Goal: Task Accomplishment & Management: Manage account settings

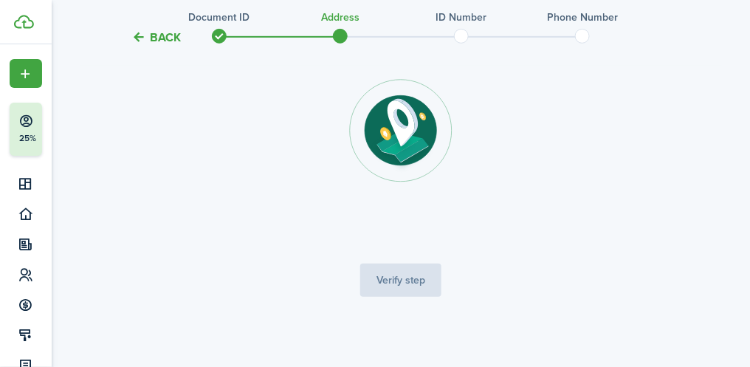
scroll to position [130, 0]
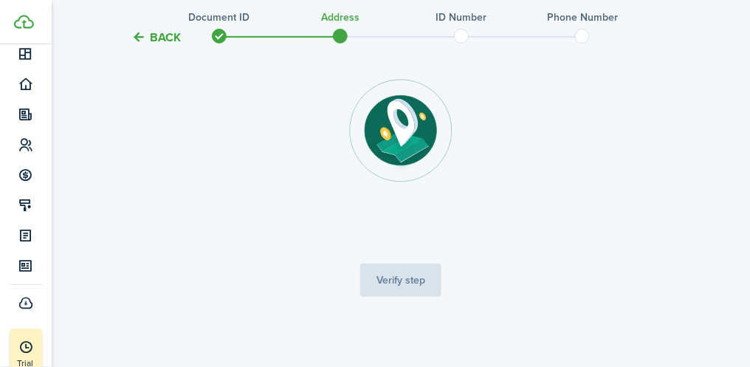
click at [346, 37] on span at bounding box center [340, 36] width 22 height 22
click at [418, 282] on tc-wizard-step "Address verification We will need you to provide your name, date of birth, and …" at bounding box center [401, 135] width 620 height 382
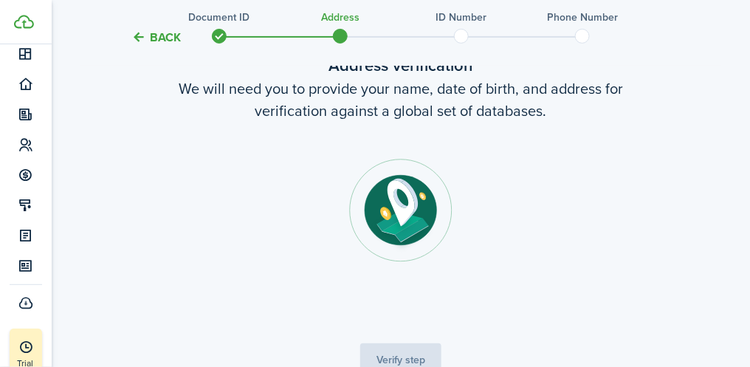
scroll to position [0, 0]
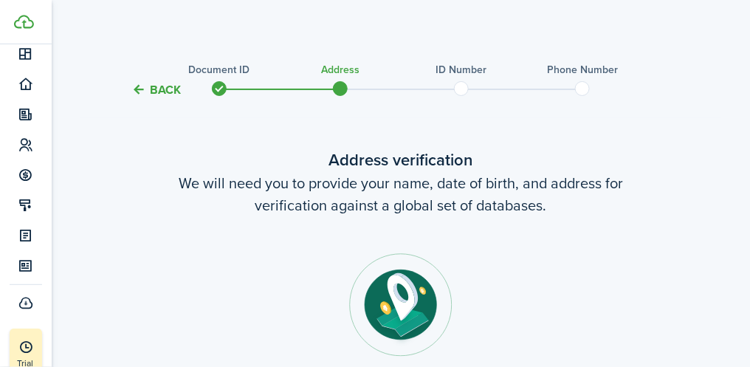
click at [339, 87] on span at bounding box center [340, 88] width 22 height 22
click at [469, 89] on span at bounding box center [461, 88] width 22 height 22
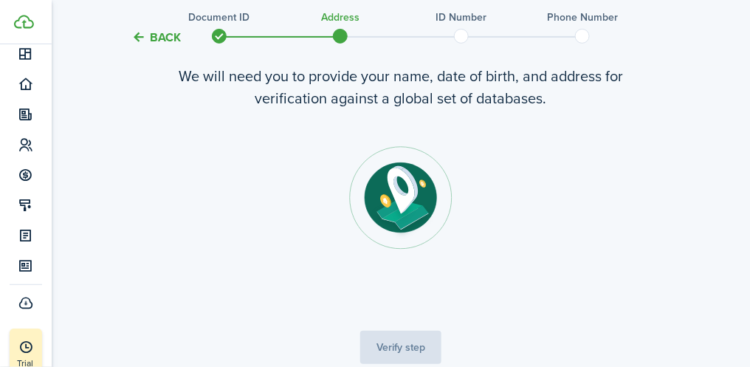
scroll to position [108, 0]
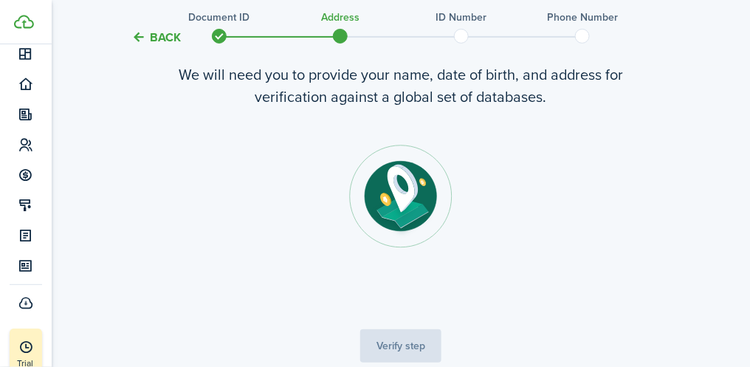
click at [413, 337] on tc-wizard-step "Address verification We will need you to provide your name, date of birth, and …" at bounding box center [401, 201] width 620 height 382
click at [407, 183] on img at bounding box center [400, 196] width 103 height 103
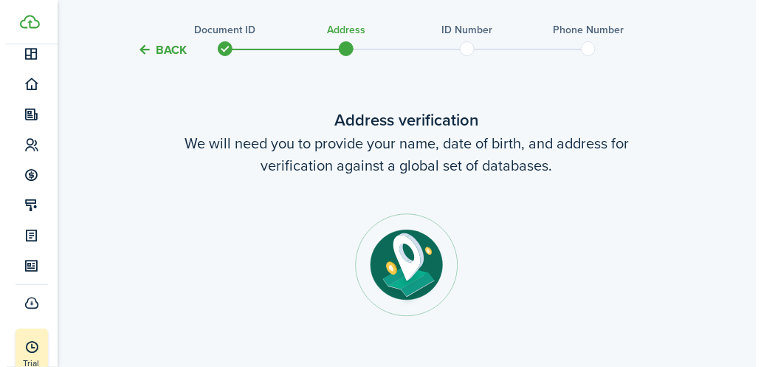
scroll to position [0, 0]
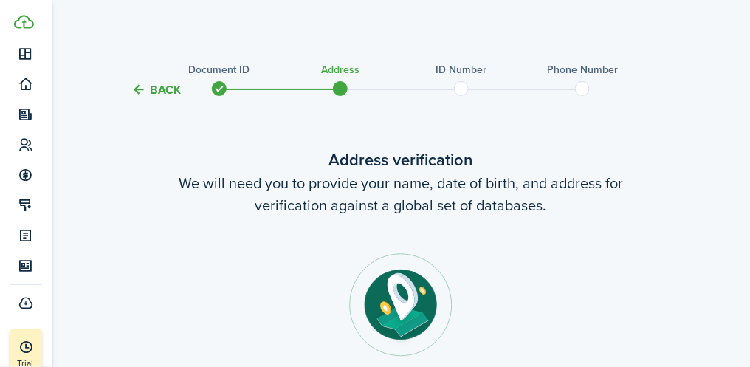
click at [29, 51] on icon at bounding box center [25, 53] width 15 height 15
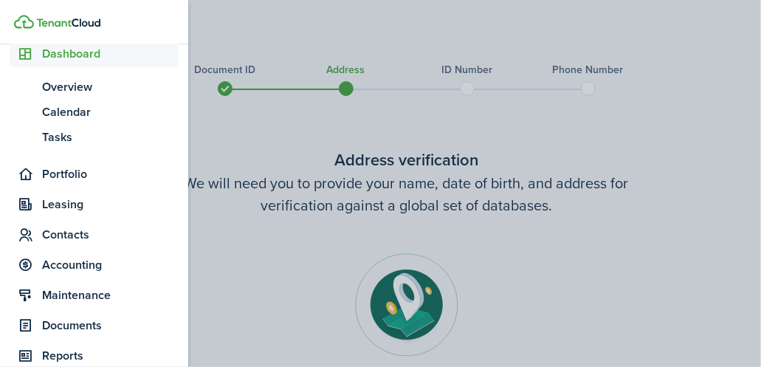
click at [97, 24] on img at bounding box center [68, 22] width 64 height 9
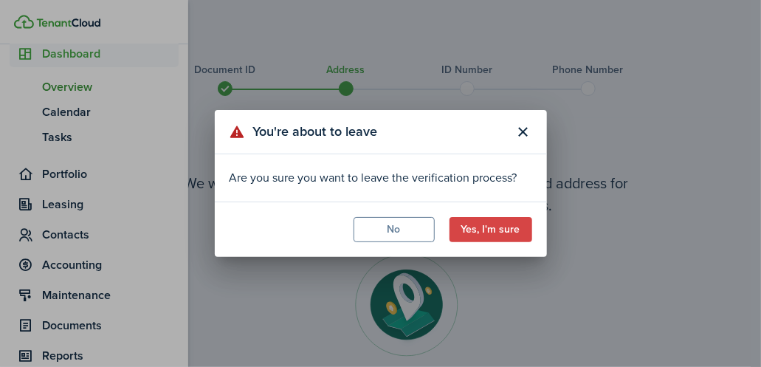
click at [403, 231] on button "No" at bounding box center [393, 229] width 81 height 25
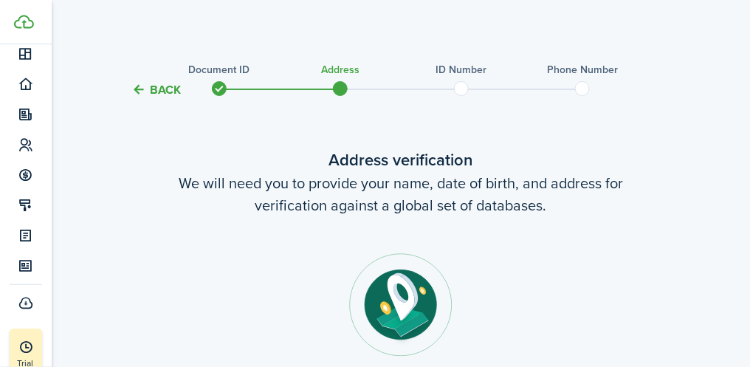
click at [27, 55] on icon at bounding box center [25, 53] width 15 height 15
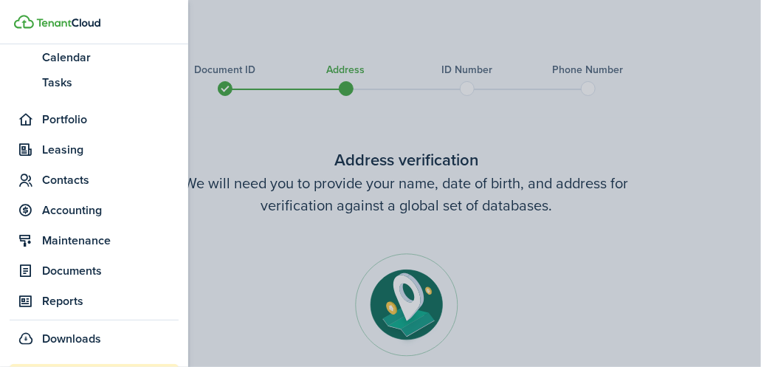
scroll to position [236, 0]
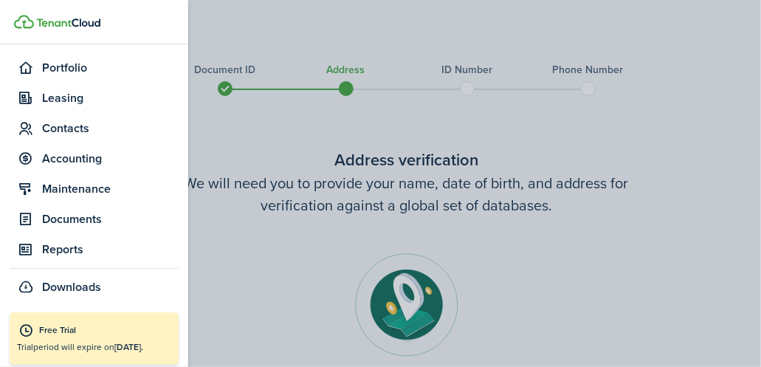
click at [81, 97] on span "Leasing" at bounding box center [110, 98] width 137 height 18
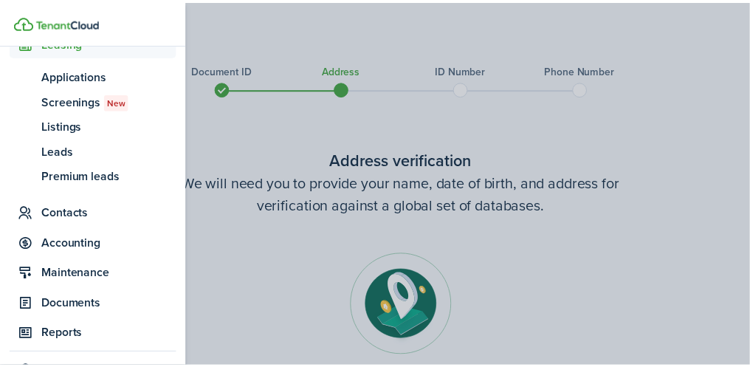
scroll to position [184, 0]
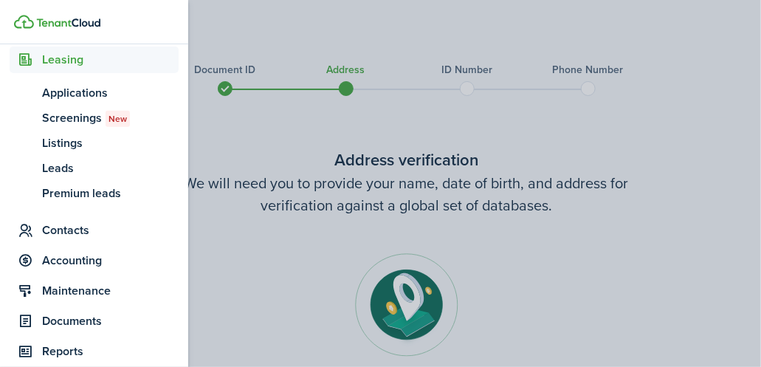
click at [87, 117] on span "Screenings New" at bounding box center [110, 118] width 137 height 18
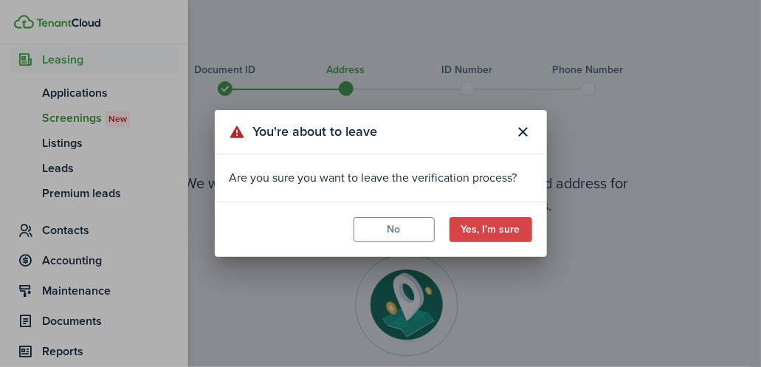
click at [399, 224] on button "No" at bounding box center [393, 229] width 81 height 25
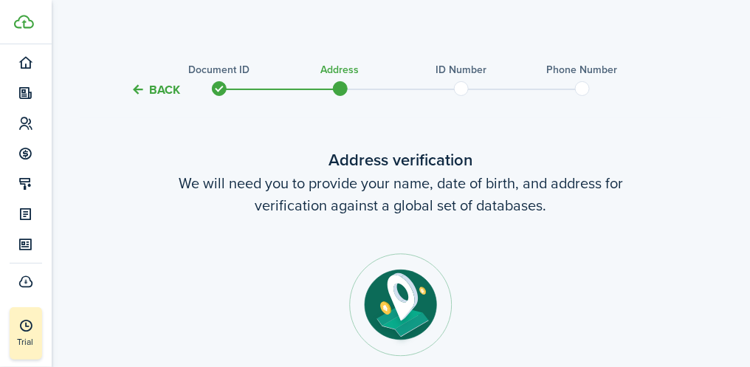
scroll to position [151, 0]
click at [478, 81] on div at bounding box center [521, 88] width 121 height 15
click at [466, 97] on span at bounding box center [461, 88] width 22 height 22
click at [473, 93] on div at bounding box center [521, 88] width 121 height 15
click at [471, 89] on span at bounding box center [461, 88] width 22 height 22
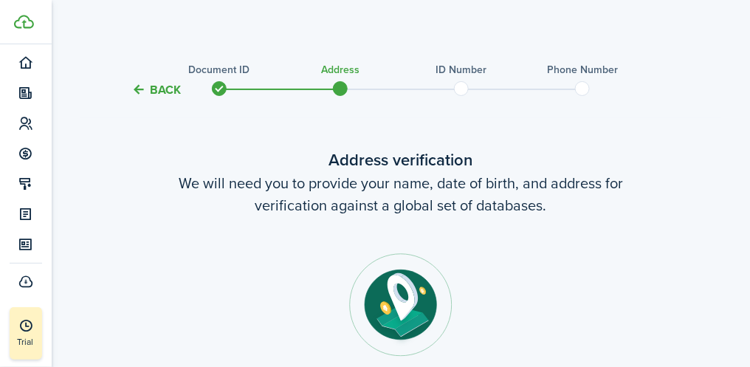
click at [461, 83] on span at bounding box center [461, 88] width 22 height 22
click at [587, 94] on span at bounding box center [582, 88] width 22 height 22
click at [587, 89] on span at bounding box center [582, 88] width 22 height 22
click at [591, 87] on span at bounding box center [582, 88] width 22 height 22
click at [586, 95] on span at bounding box center [582, 88] width 22 height 22
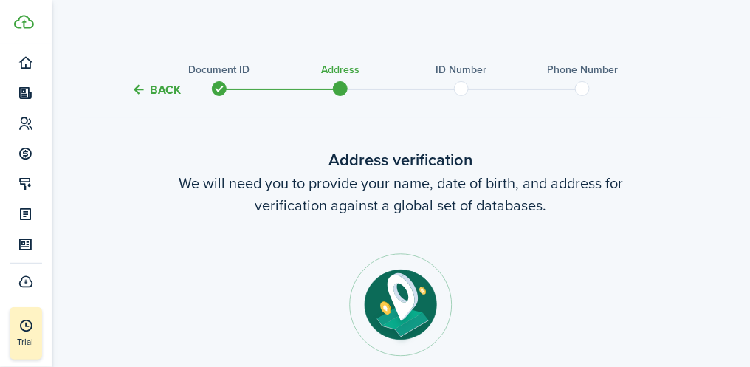
click at [412, 210] on wizard-step-header-description "We will need you to provide your name, date of birth, and address for verificat…" at bounding box center [401, 194] width 620 height 44
click at [419, 203] on wizard-step-header-description "We will need you to provide your name, date of birth, and address for verificat…" at bounding box center [401, 194] width 620 height 44
click at [419, 177] on wizard-step-header-description "We will need you to provide your name, date of birth, and address for verificat…" at bounding box center [401, 194] width 620 height 44
click at [397, 320] on img at bounding box center [400, 304] width 103 height 103
click at [396, 311] on img at bounding box center [400, 304] width 103 height 103
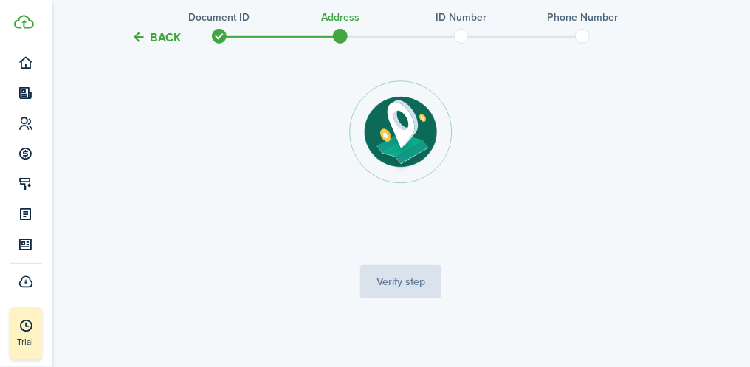
scroll to position [172, 0]
click at [548, 331] on div "Back Document ID Address ID Number Phone Number Address verification We will ne…" at bounding box center [401, 103] width 698 height 463
click at [398, 136] on img at bounding box center [400, 132] width 103 height 103
click at [413, 274] on tc-wizard-step "Address verification We will need you to provide your name, date of birth, and …" at bounding box center [401, 137] width 620 height 382
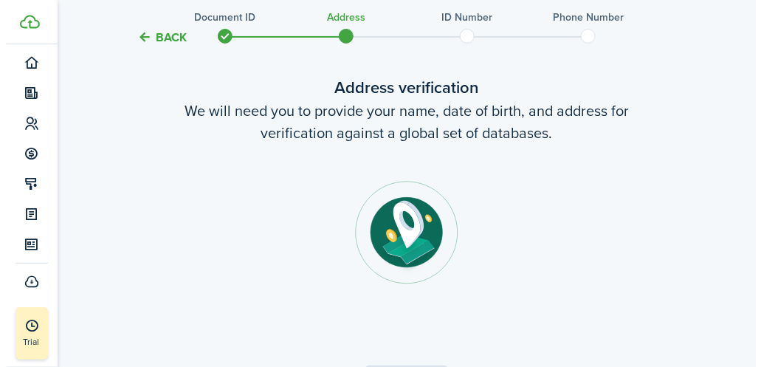
scroll to position [0, 0]
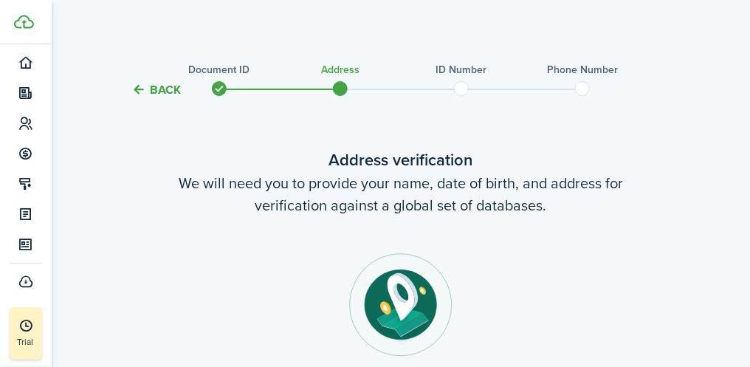
click at [160, 86] on button "Back" at bounding box center [155, 89] width 49 height 15
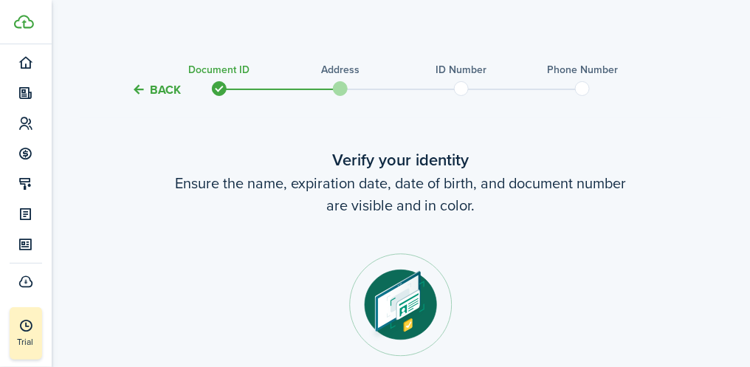
click at [158, 88] on button "Back" at bounding box center [155, 89] width 49 height 15
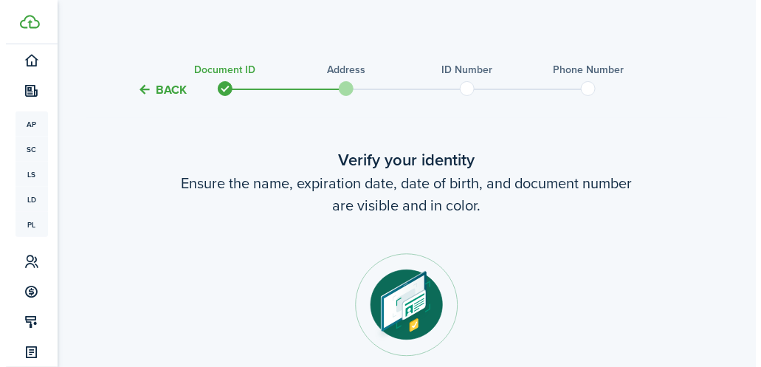
scroll to position [151, 0]
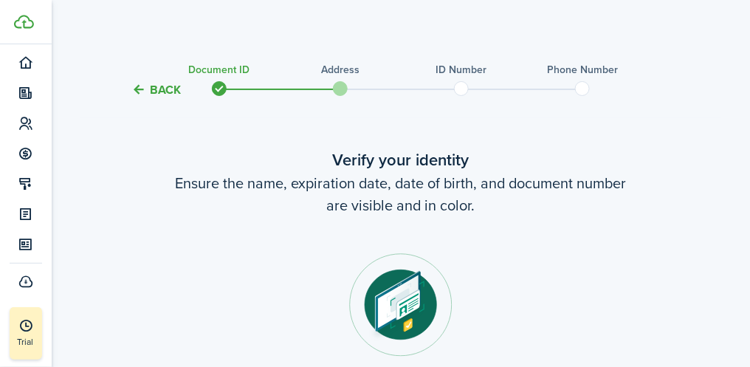
click at [222, 80] on span at bounding box center [219, 88] width 22 height 22
click at [413, 299] on img at bounding box center [400, 304] width 103 height 103
click at [347, 89] on span at bounding box center [340, 88] width 22 height 22
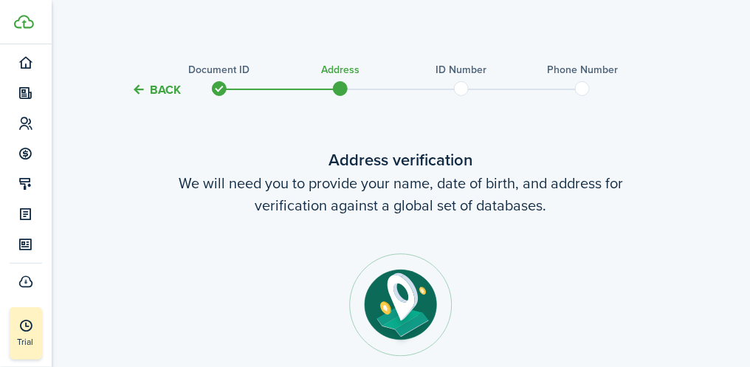
click at [28, 63] on icon at bounding box center [25, 62] width 15 height 15
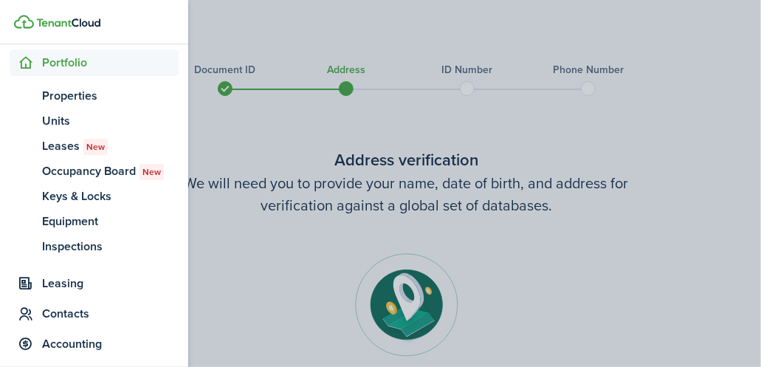
scroll to position [342, 0]
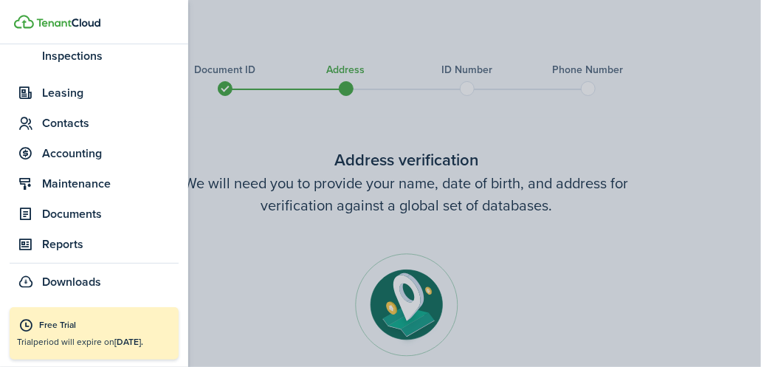
click at [71, 150] on span "Accounting" at bounding box center [110, 154] width 137 height 18
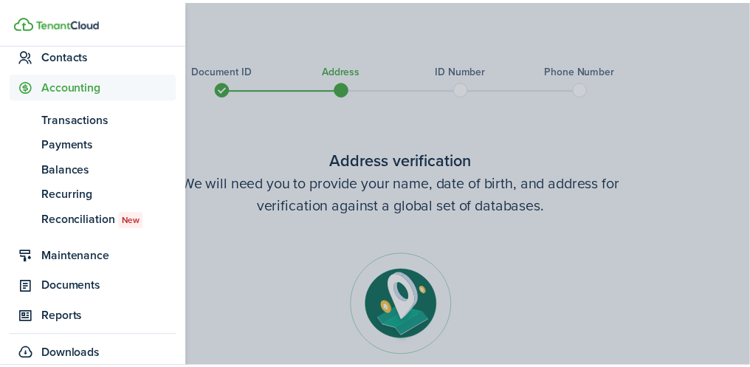
scroll to position [184, 0]
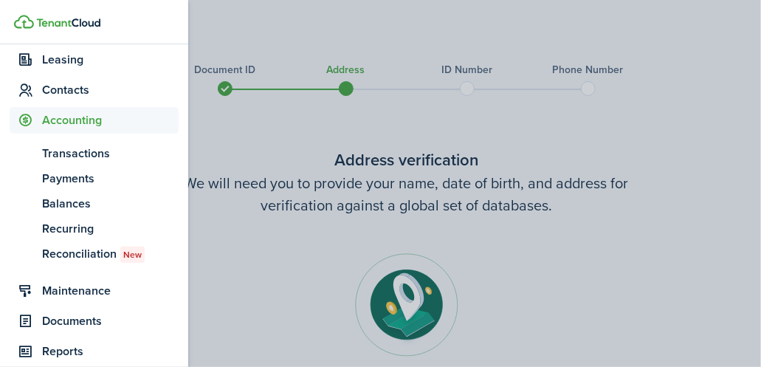
click at [479, 86] on container-opacity at bounding box center [380, 183] width 761 height 367
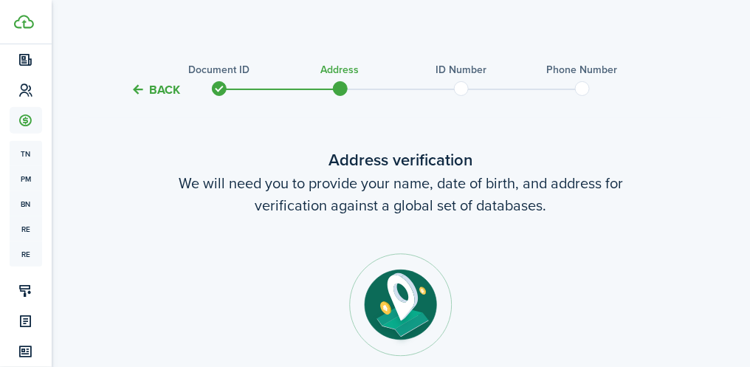
click at [353, 89] on span at bounding box center [400, 89] width 121 height 1
click at [412, 302] on img at bounding box center [400, 304] width 103 height 103
click at [427, 193] on wizard-step-header-description "We will need you to provide your name, date of birth, and address for verificat…" at bounding box center [401, 194] width 620 height 44
click at [434, 184] on wizard-step-header-description "We will need you to provide your name, date of birth, and address for verificat…" at bounding box center [401, 194] width 620 height 44
click at [395, 297] on img at bounding box center [400, 304] width 103 height 103
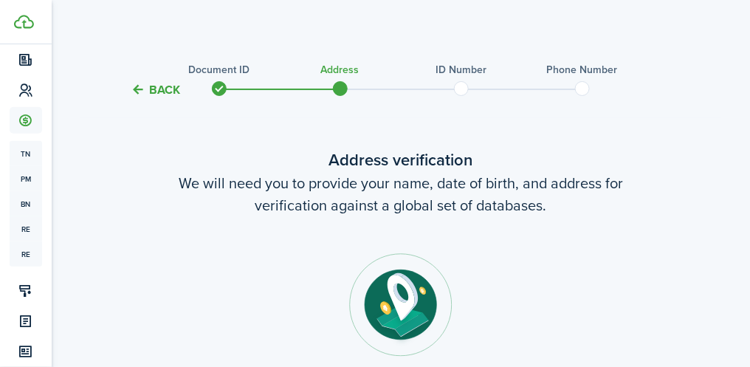
click at [399, 297] on img at bounding box center [400, 304] width 103 height 103
click at [404, 293] on img at bounding box center [400, 304] width 103 height 103
click at [415, 297] on img at bounding box center [400, 304] width 103 height 103
click at [405, 305] on img at bounding box center [400, 304] width 103 height 103
click at [414, 196] on wizard-step-header-description "We will need you to provide your name, date of birth, and address for verificat…" at bounding box center [401, 194] width 620 height 44
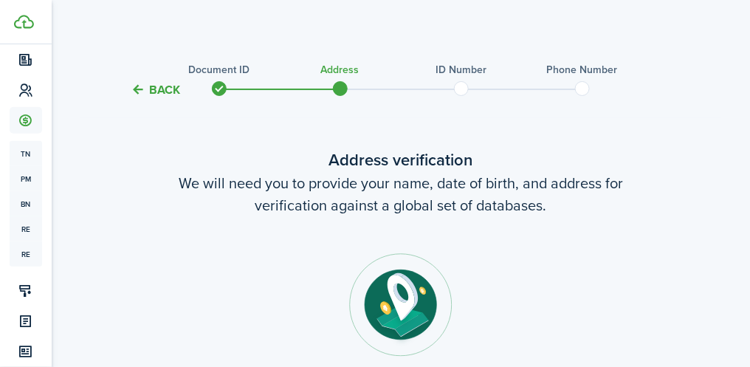
click at [421, 162] on wizard-step-header-title "Address verification" at bounding box center [401, 160] width 620 height 24
click at [345, 98] on span at bounding box center [340, 88] width 22 height 22
click at [329, 99] on span at bounding box center [340, 88] width 22 height 22
click at [215, 97] on span at bounding box center [219, 88] width 22 height 22
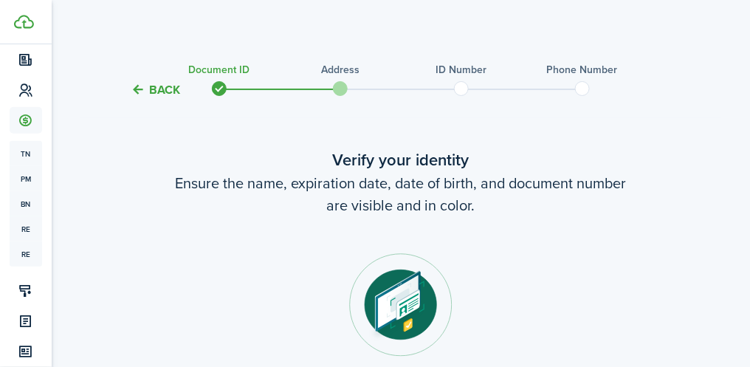
click at [405, 307] on img at bounding box center [400, 304] width 103 height 103
click at [408, 291] on img at bounding box center [400, 304] width 103 height 103
click at [455, 79] on span at bounding box center [461, 88] width 22 height 22
click at [342, 85] on span at bounding box center [340, 88] width 22 height 22
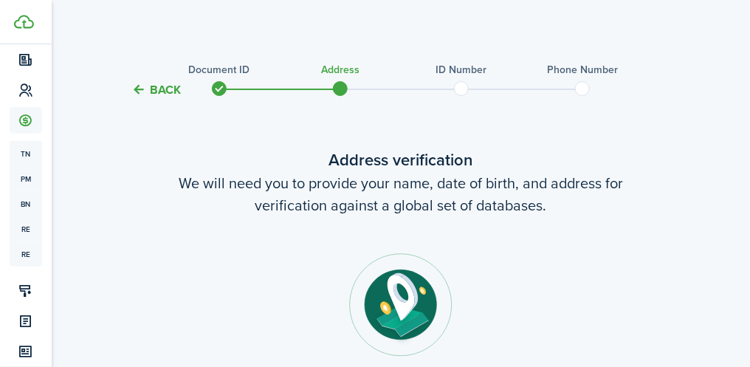
click at [213, 86] on span at bounding box center [219, 88] width 22 height 22
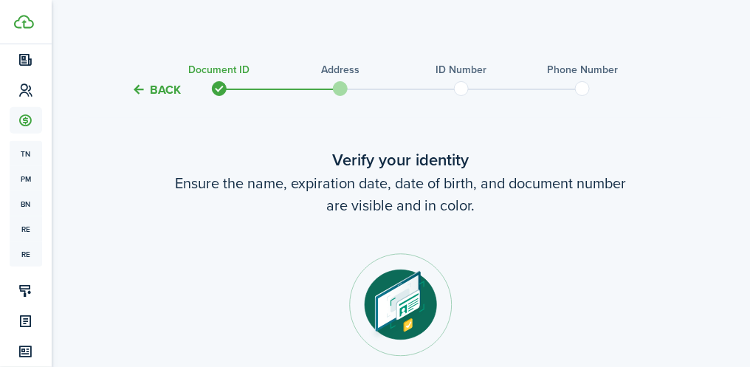
click at [159, 97] on button "Back" at bounding box center [155, 89] width 49 height 15
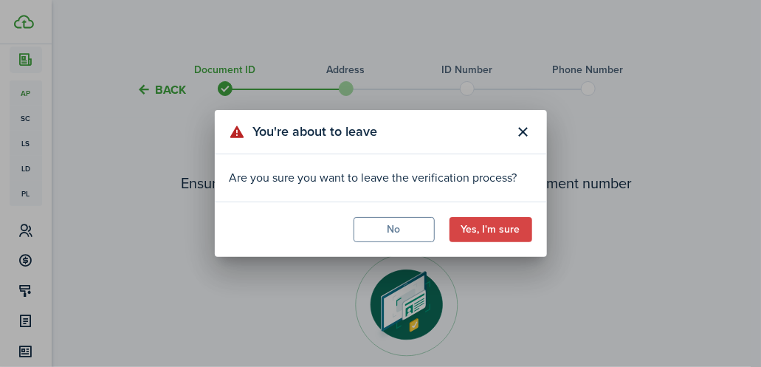
click at [493, 223] on button "Yes, I'm sure" at bounding box center [490, 229] width 83 height 25
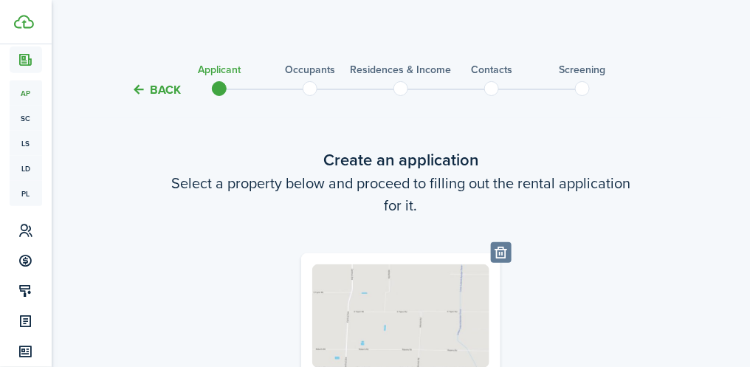
click at [161, 87] on button "Back" at bounding box center [155, 89] width 49 height 15
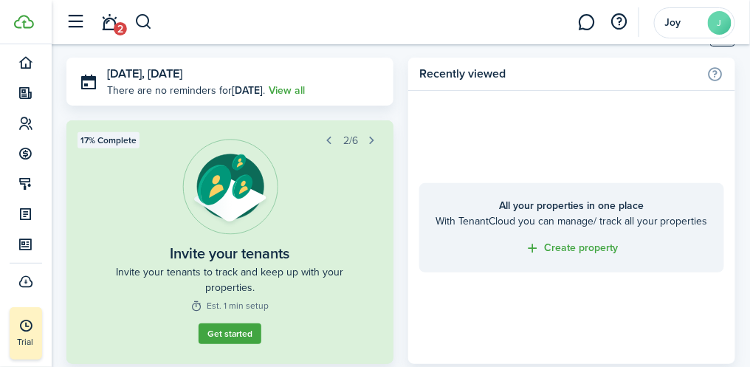
scroll to position [107, 0]
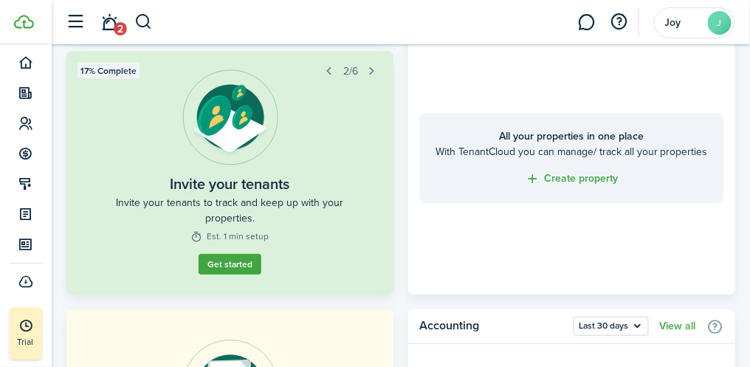
click at [229, 262] on button "Get started" at bounding box center [230, 264] width 63 height 21
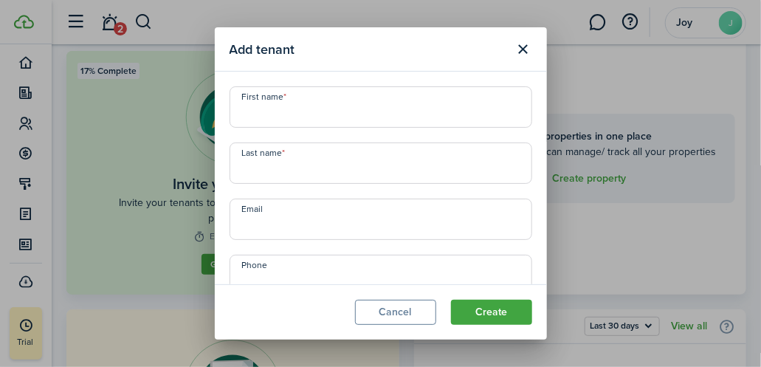
click at [278, 109] on input "First name" at bounding box center [380, 106] width 303 height 41
type input "[PERSON_NAME]"
click at [269, 151] on input "Last name" at bounding box center [380, 162] width 303 height 41
type input "[PERSON_NAME]"
click at [275, 207] on input "Email" at bounding box center [380, 219] width 303 height 41
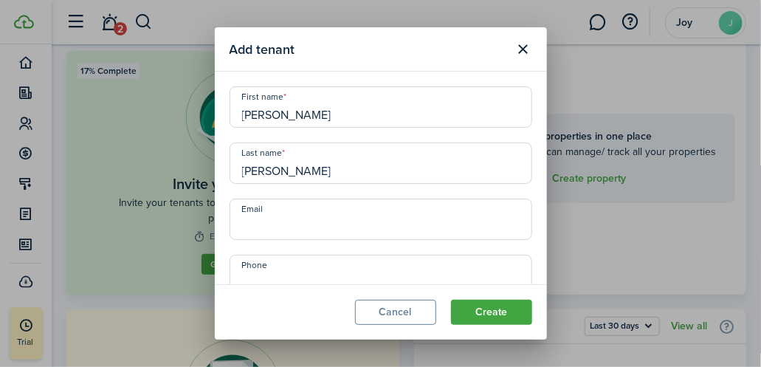
click at [496, 308] on button "Create" at bounding box center [491, 312] width 81 height 25
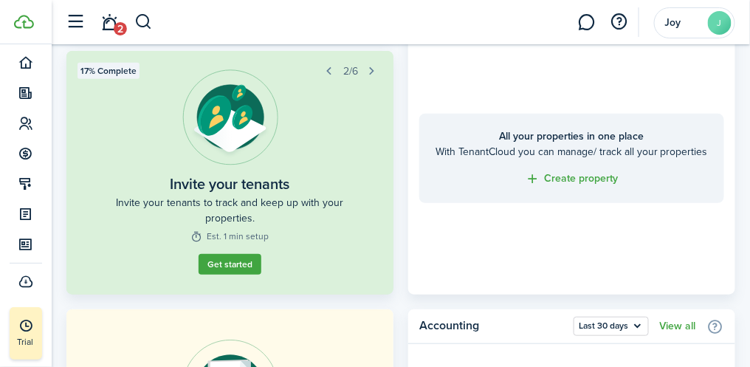
click at [241, 261] on button "Get started" at bounding box center [230, 264] width 63 height 21
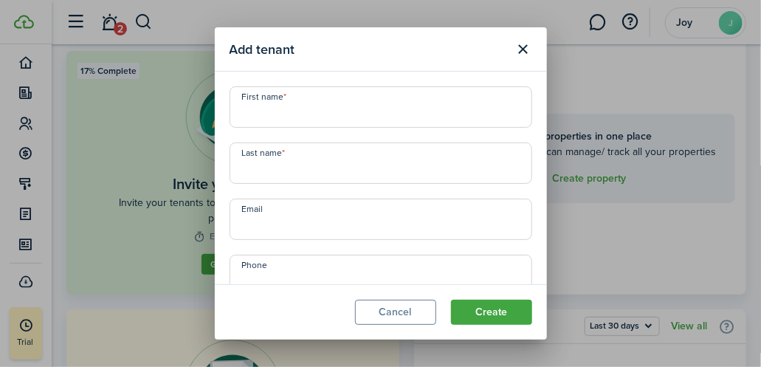
click at [295, 97] on input "First name" at bounding box center [380, 106] width 303 height 41
type input "[PERSON_NAME]"
click at [258, 165] on input "Last name" at bounding box center [380, 162] width 303 height 41
type input "[PERSON_NAME]"
click at [495, 313] on button "Create" at bounding box center [491, 312] width 81 height 25
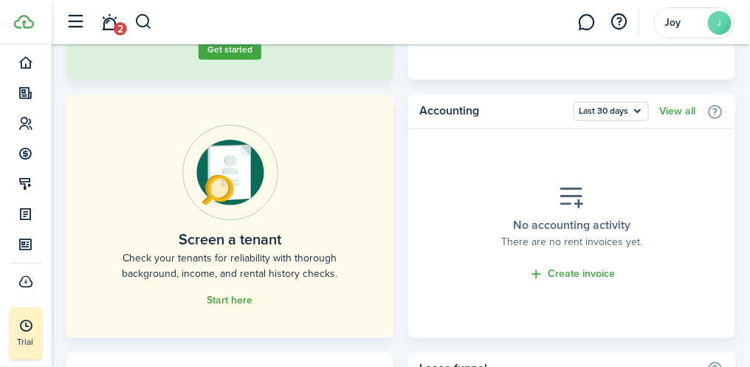
scroll to position [328, 0]
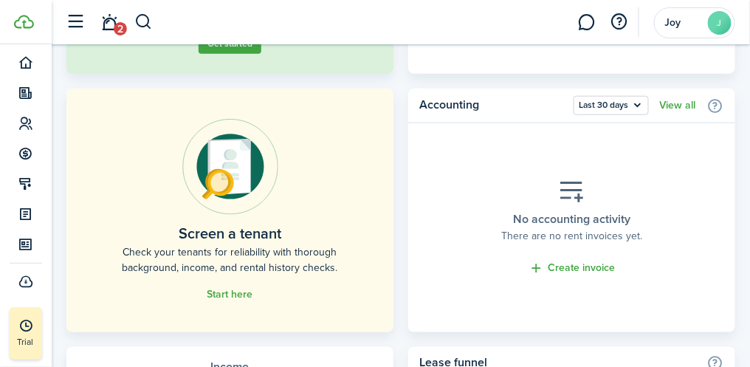
click at [240, 297] on link "Start here" at bounding box center [230, 295] width 46 height 12
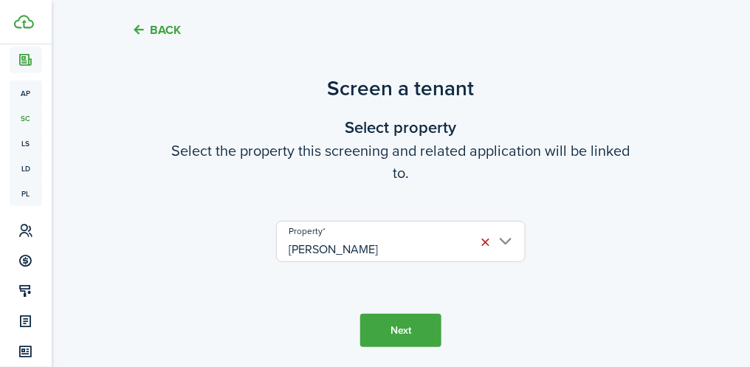
scroll to position [110, 0]
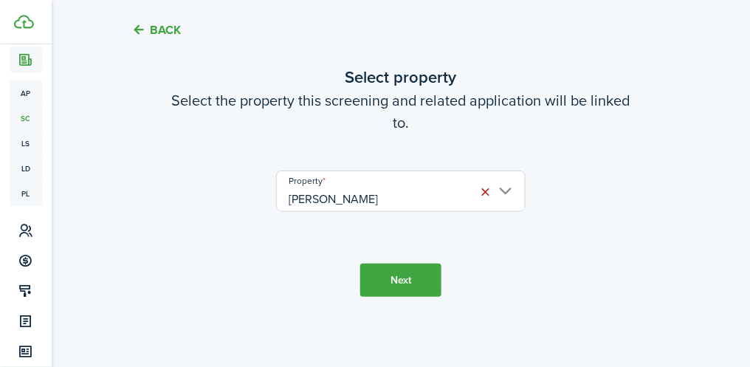
click at [409, 282] on button "Next" at bounding box center [400, 279] width 81 height 33
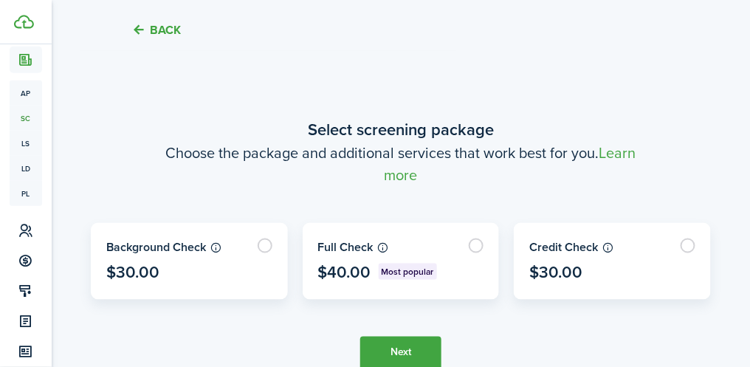
scroll to position [378, 0]
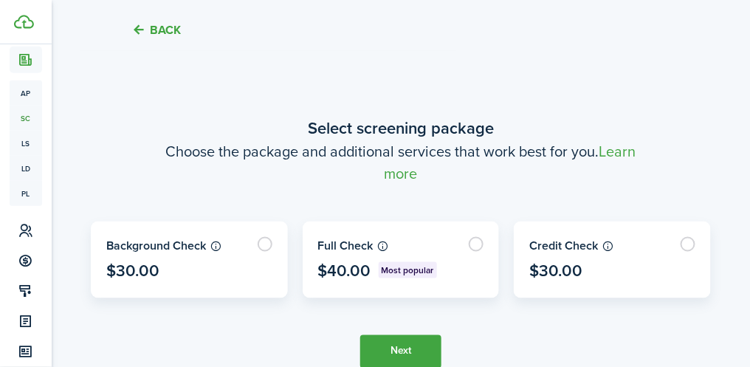
click at [479, 243] on label at bounding box center [401, 259] width 196 height 75
radio input "true"
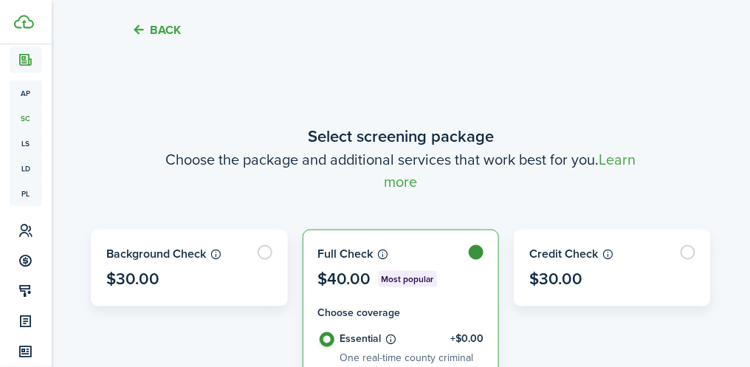
scroll to position [339, 0]
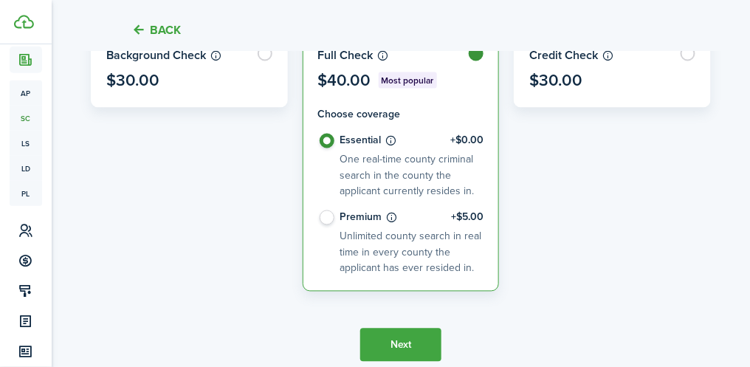
click at [424, 344] on button "Next" at bounding box center [400, 344] width 81 height 33
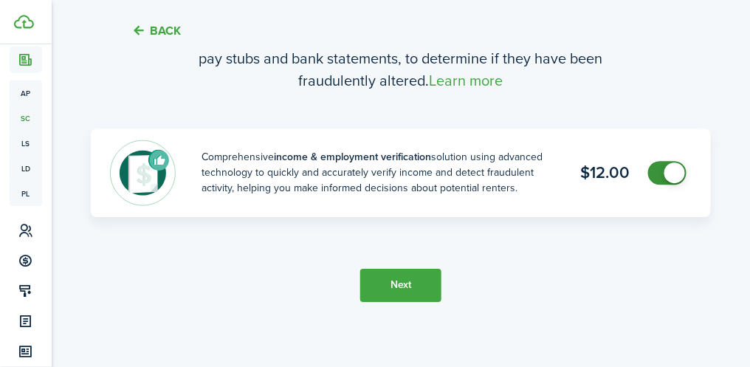
scroll to position [970, 0]
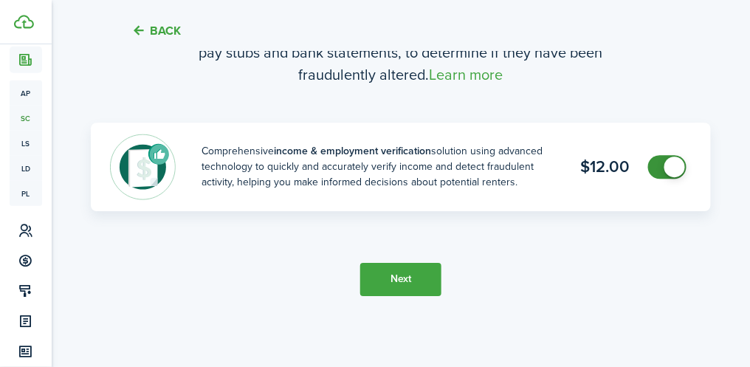
click at [410, 279] on button "Next" at bounding box center [400, 279] width 81 height 33
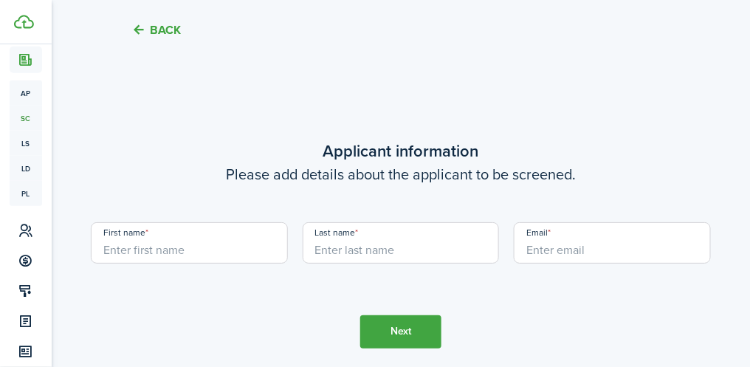
scroll to position [1238, 0]
click at [162, 243] on input "First name" at bounding box center [189, 243] width 197 height 41
type input "[PERSON_NAME]"
click at [382, 242] on input "Last name" at bounding box center [401, 243] width 197 height 41
type input "[PERSON_NAME]"
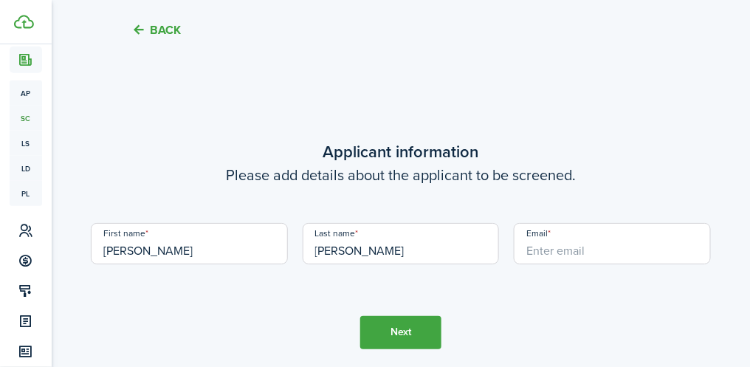
click at [571, 246] on input "Email" at bounding box center [612, 243] width 197 height 41
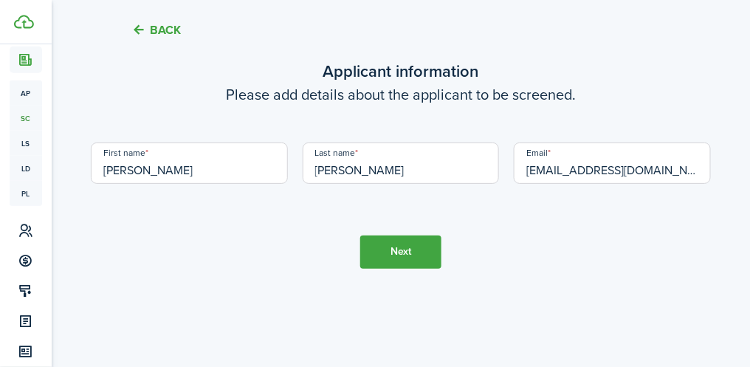
scroll to position [1321, 0]
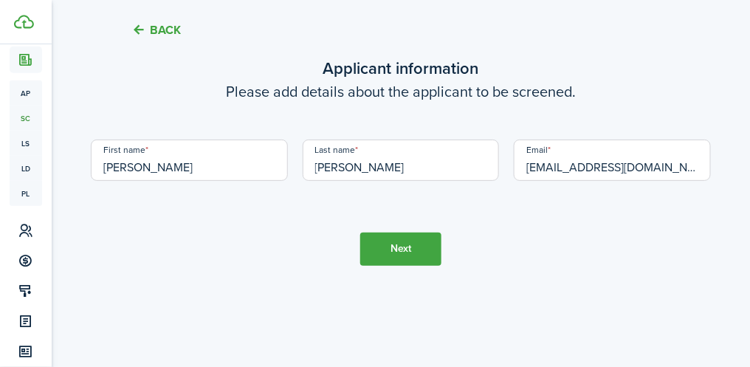
type input "[EMAIL_ADDRESS][DOMAIN_NAME]"
click at [411, 237] on button "Next" at bounding box center [400, 248] width 81 height 33
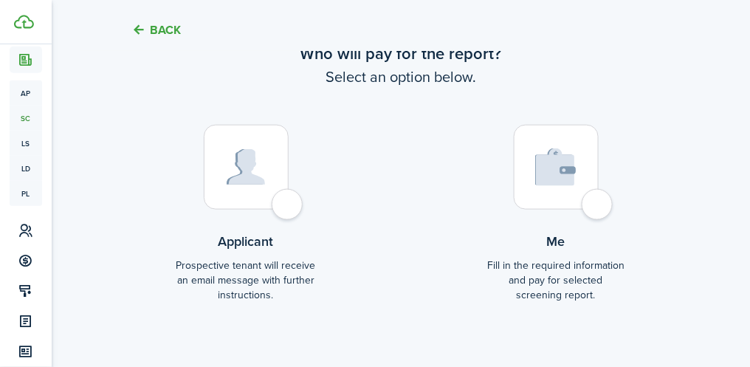
scroll to position [1704, 0]
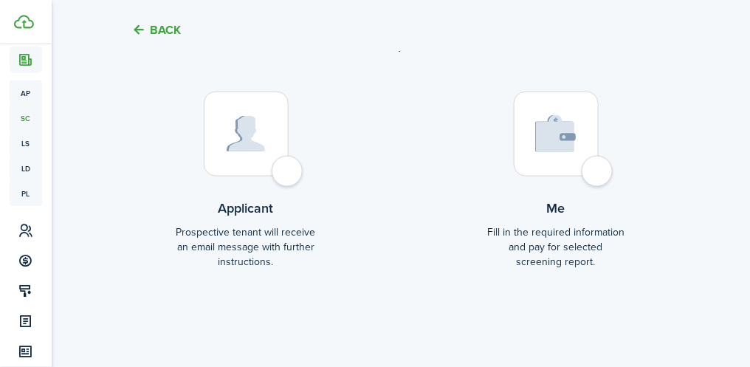
click at [598, 173] on div at bounding box center [556, 134] width 85 height 85
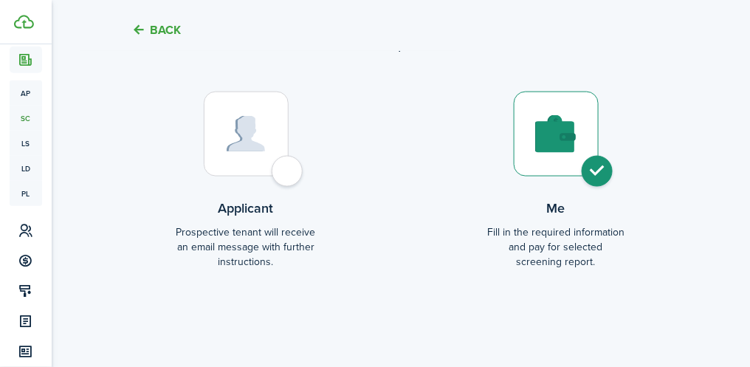
radio input "true"
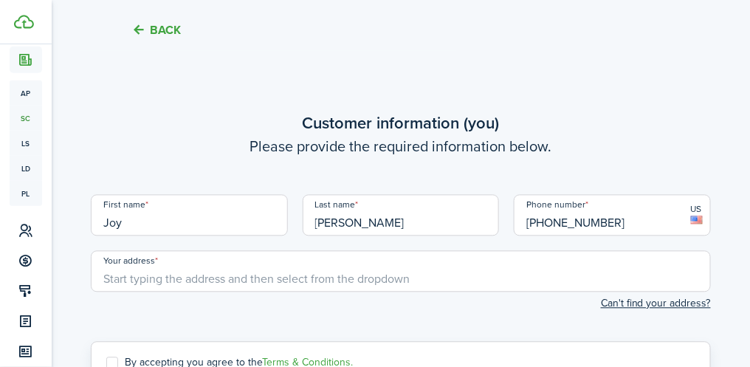
scroll to position [1972, 0]
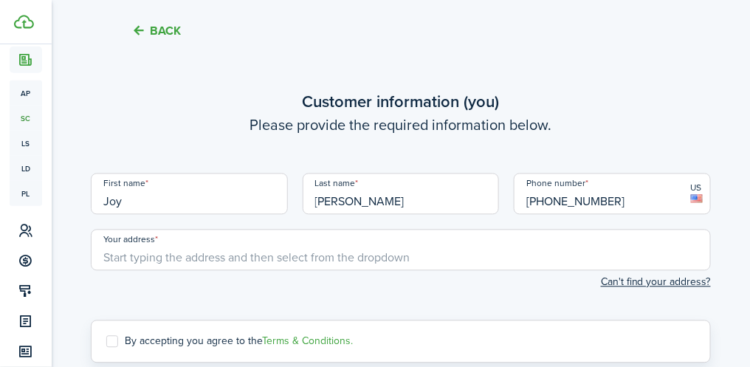
click at [151, 249] on input "Your address" at bounding box center [401, 249] width 620 height 41
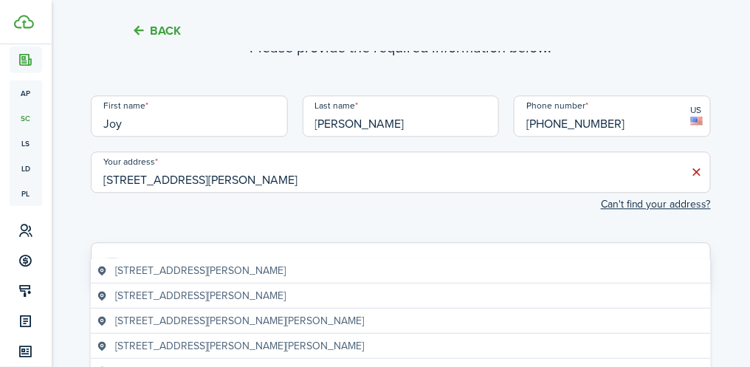
scroll to position [2094, 0]
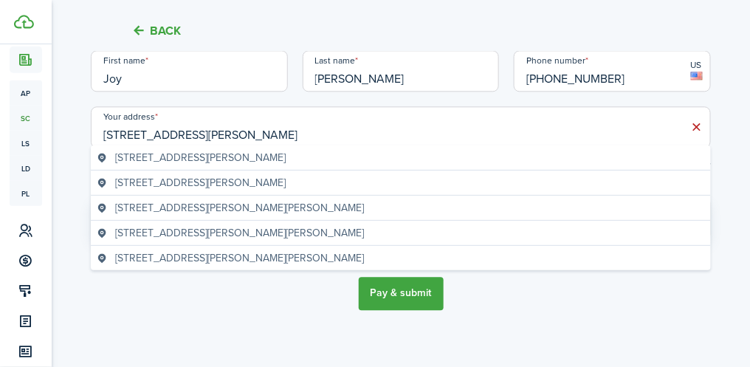
click at [259, 157] on span "[STREET_ADDRESS][PERSON_NAME]" at bounding box center [200, 157] width 170 height 15
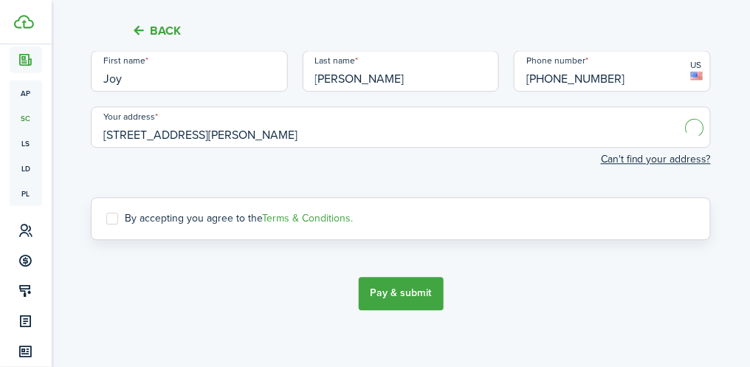
type input "[STREET_ADDRESS][PERSON_NAME]"
click at [114, 213] on label "By accepting you agree to the Terms & Conditions." at bounding box center [229, 219] width 246 height 12
click at [106, 218] on input "By accepting you agree to the Terms & Conditions." at bounding box center [106, 218] width 1 height 1
checkbox input "true"
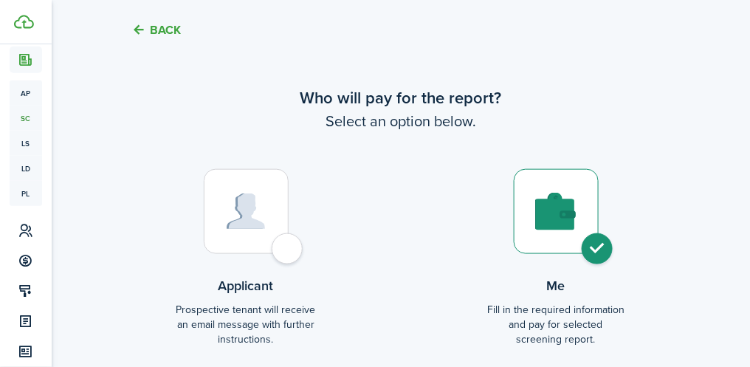
scroll to position [1626, 0]
click at [598, 249] on div at bounding box center [556, 212] width 85 height 85
click at [283, 249] on div at bounding box center [246, 212] width 85 height 85
radio input "true"
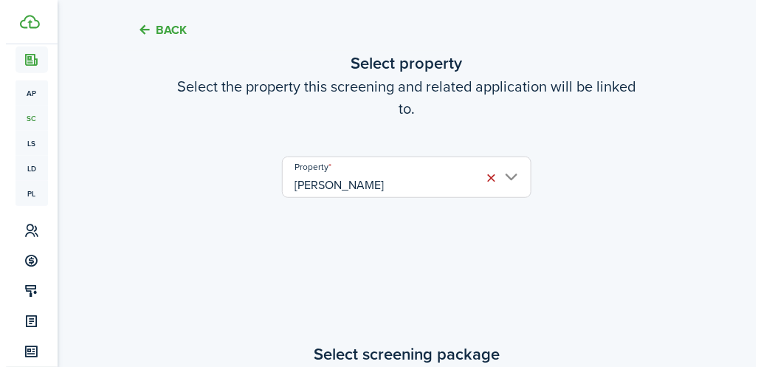
scroll to position [0, 0]
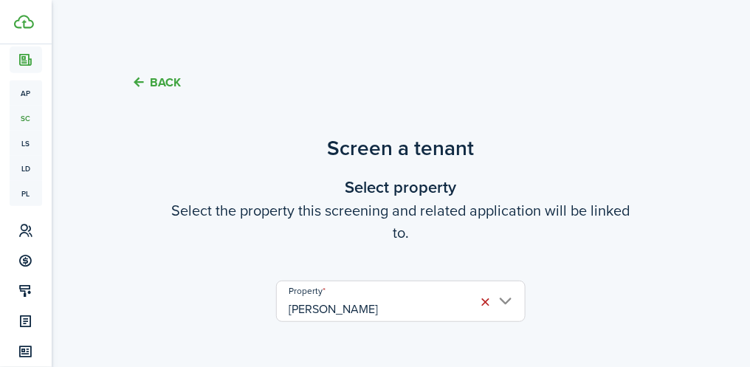
click at [31, 93] on span "ap" at bounding box center [26, 92] width 32 height 25
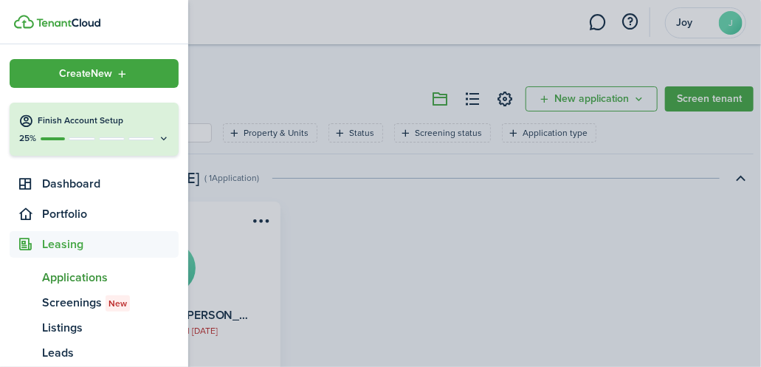
click at [92, 175] on span "Dashboard" at bounding box center [110, 184] width 137 height 18
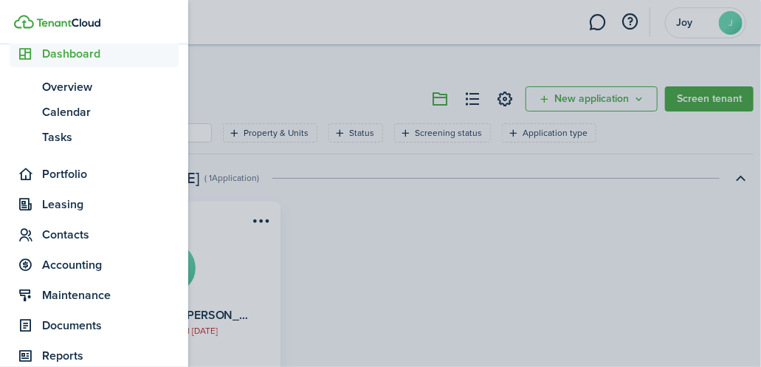
scroll to position [134, 0]
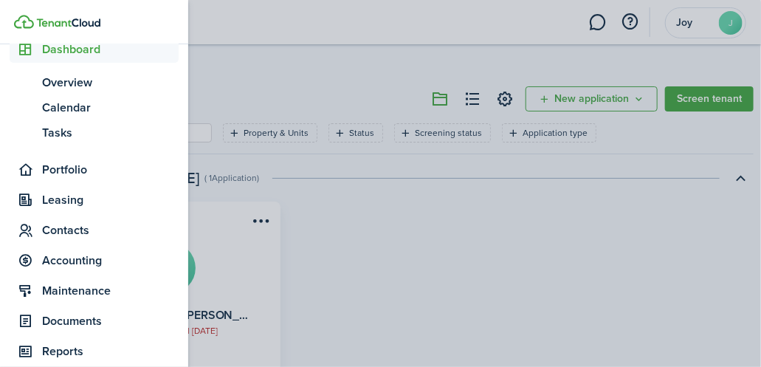
click at [90, 173] on span "Portfolio" at bounding box center [110, 170] width 137 height 18
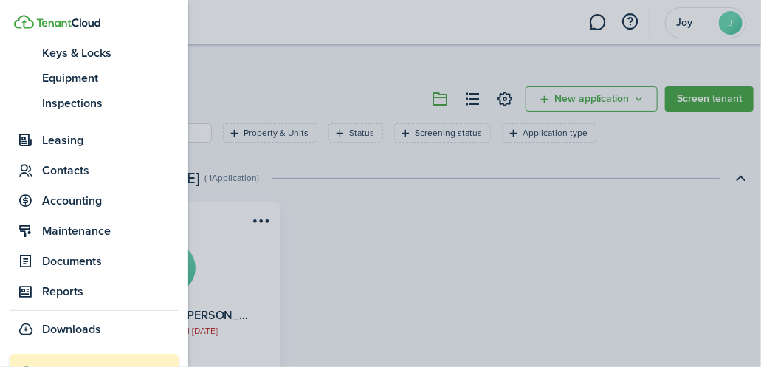
scroll to position [303, 0]
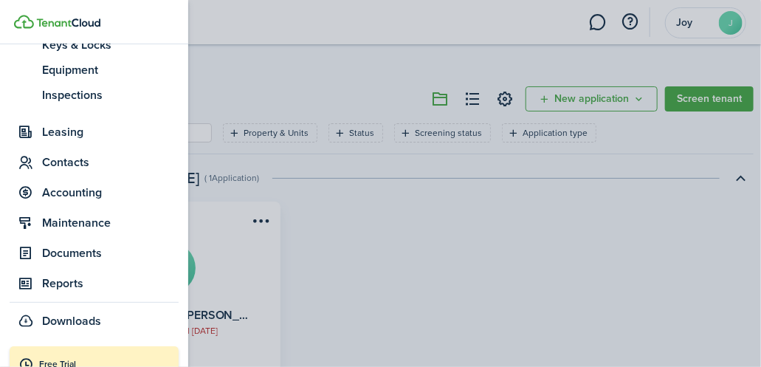
click at [86, 128] on span "Leasing" at bounding box center [110, 132] width 137 height 18
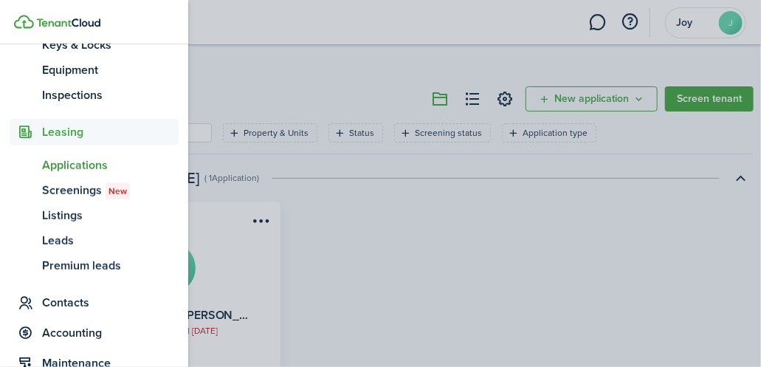
scroll to position [291, 0]
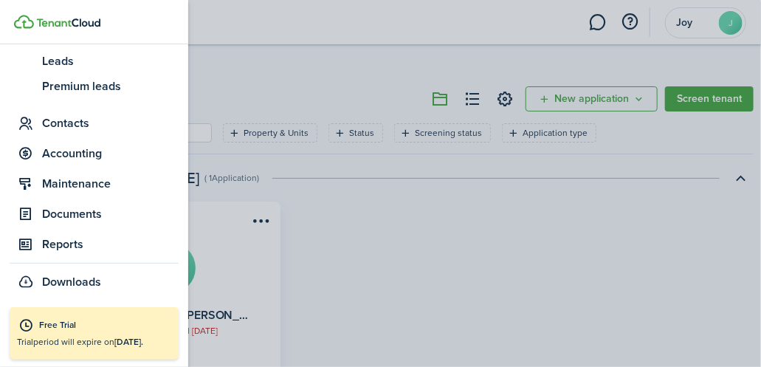
click at [106, 345] on span "period will expire on [DATE]." at bounding box center [88, 341] width 110 height 13
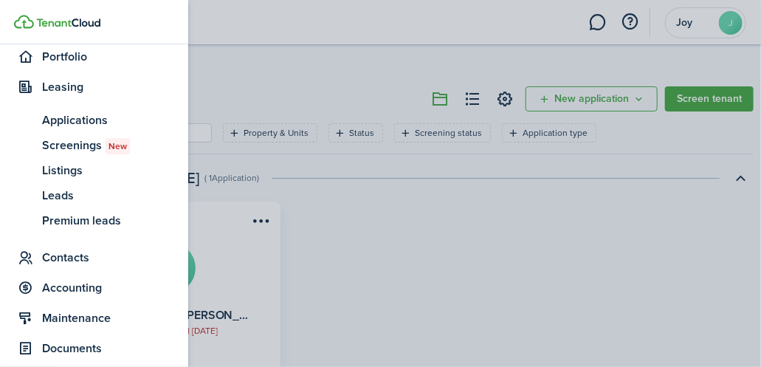
scroll to position [151, 0]
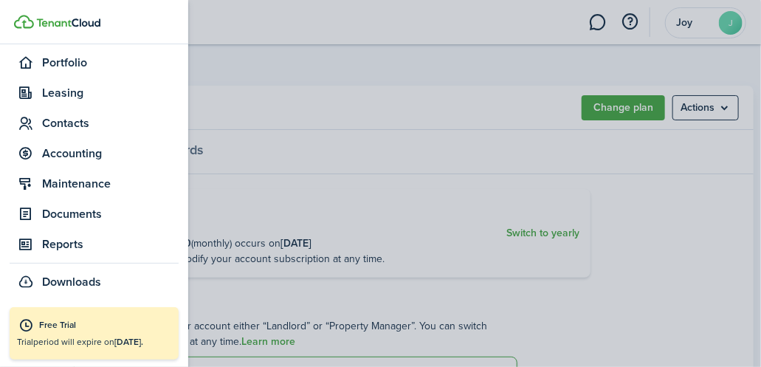
click at [89, 331] on div "Free Trial" at bounding box center [105, 325] width 132 height 15
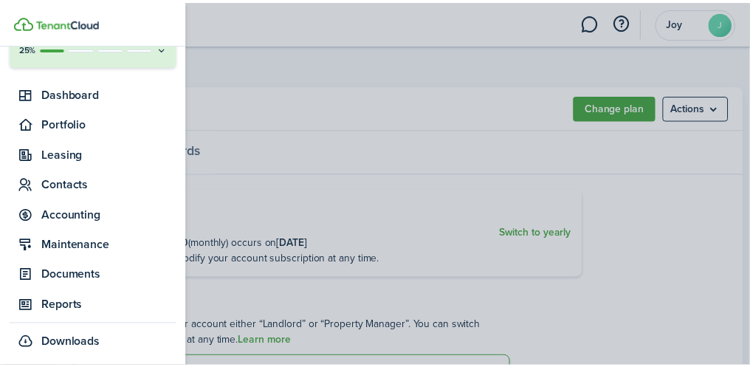
scroll to position [96, 0]
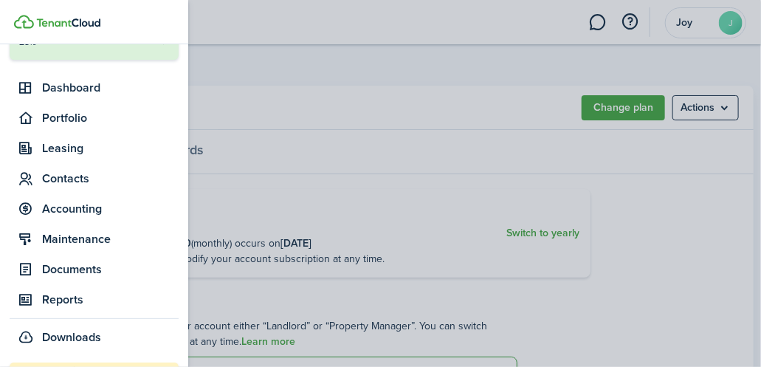
click at [700, 21] on container-opacity at bounding box center [380, 183] width 761 height 367
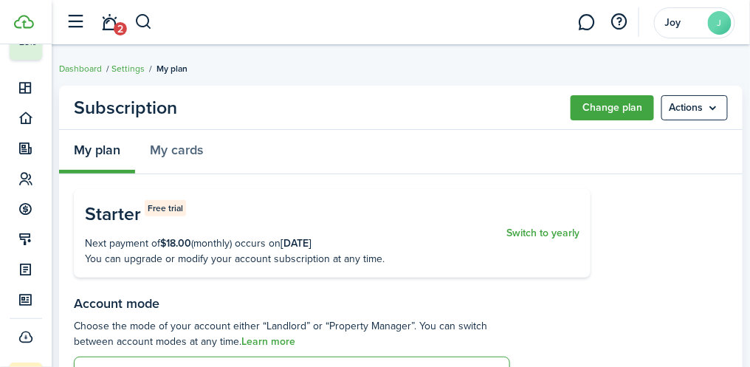
click at [704, 103] on menu-btn "Actions" at bounding box center [694, 107] width 66 height 25
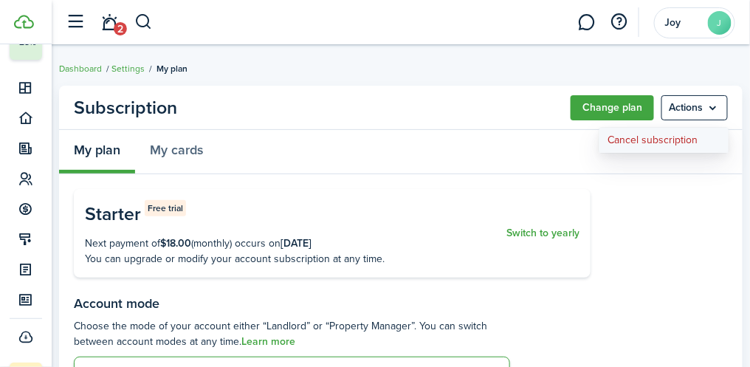
click at [646, 137] on button "Cancel subscription" at bounding box center [663, 140] width 129 height 25
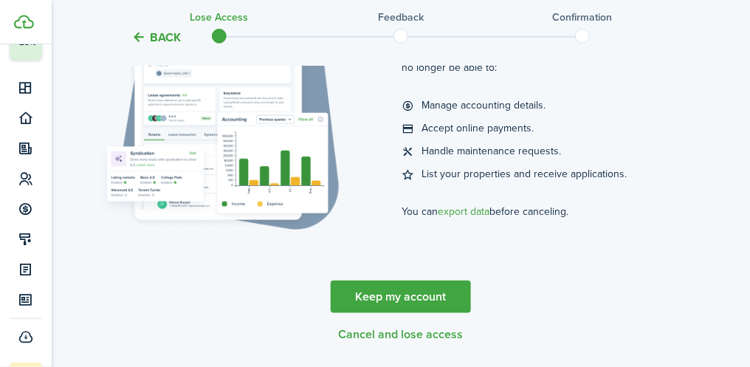
scroll to position [252, 0]
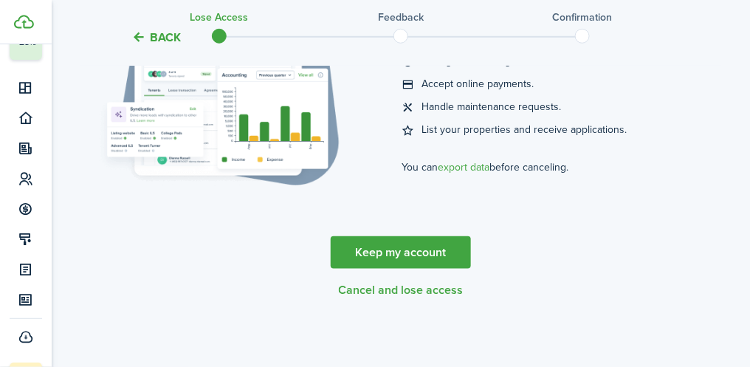
click at [446, 282] on cancel-wizard-actions "Keep my account Cancel and lose access" at bounding box center [401, 266] width 620 height 61
click at [410, 287] on button "Cancel and lose access" at bounding box center [401, 289] width 125 height 13
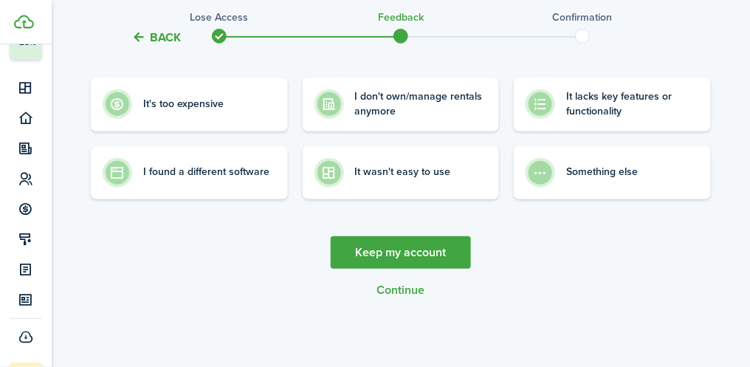
scroll to position [0, 0]
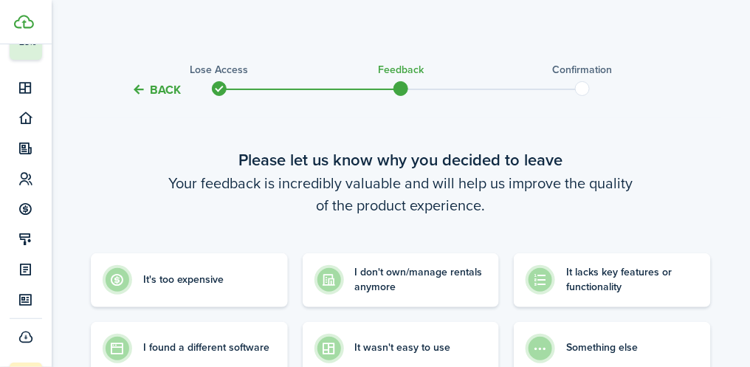
click at [410, 291] on control-radio-card-description "I don't own/manage rentals anymore" at bounding box center [421, 280] width 133 height 30
click at [415, 289] on control-radio-card-description "I don't own/manage rentals anymore" at bounding box center [421, 280] width 133 height 30
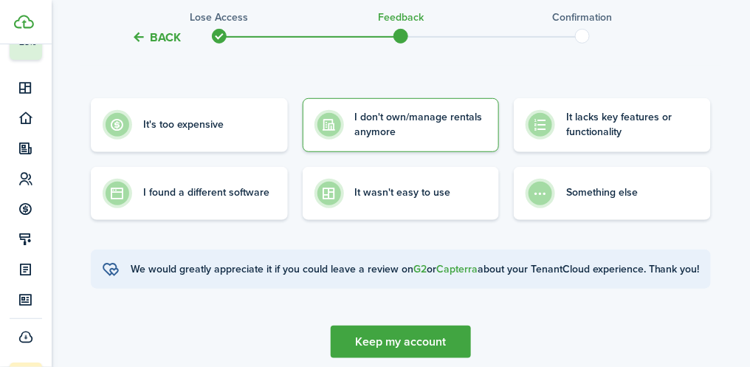
scroll to position [162, 0]
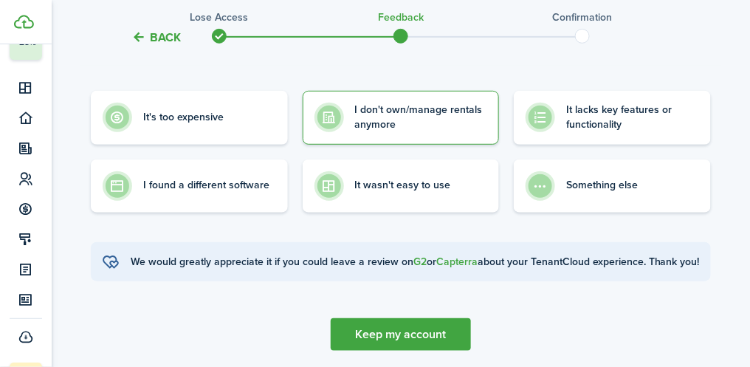
click at [441, 183] on control-radio-card-description "It wasn't easy to use" at bounding box center [403, 185] width 96 height 15
radio input "false"
radio input "true"
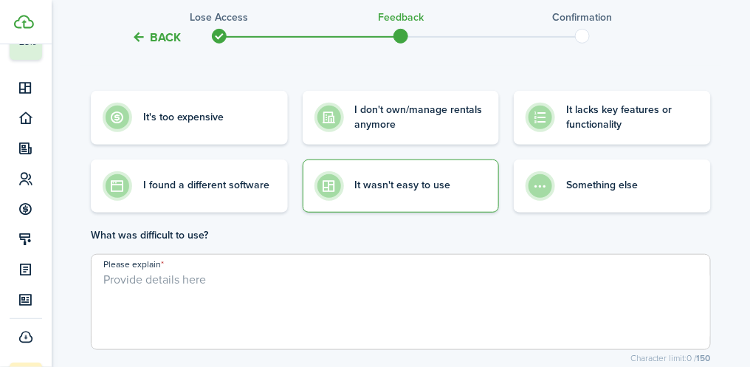
click at [407, 184] on control-radio-card-description "It wasn't easy to use" at bounding box center [403, 185] width 96 height 15
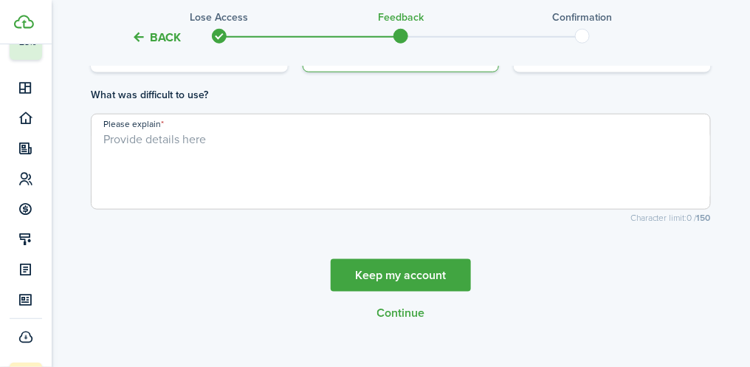
scroll to position [323, 0]
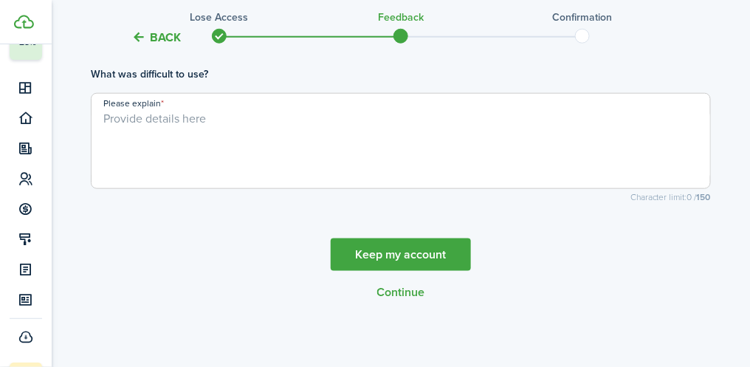
click at [418, 286] on button "Continue" at bounding box center [401, 292] width 48 height 13
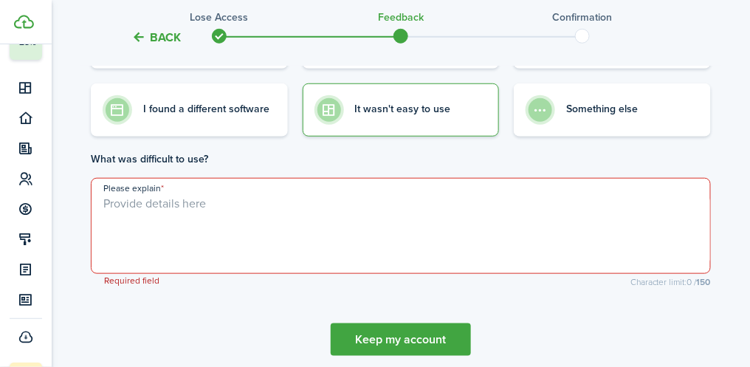
scroll to position [231, 0]
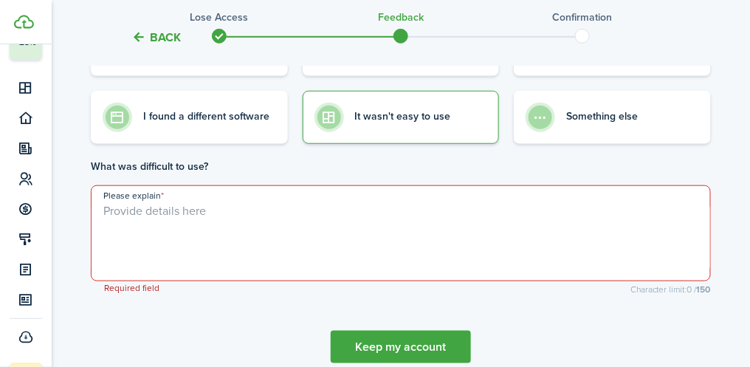
click at [175, 227] on textarea "Please explain" at bounding box center [401, 237] width 618 height 71
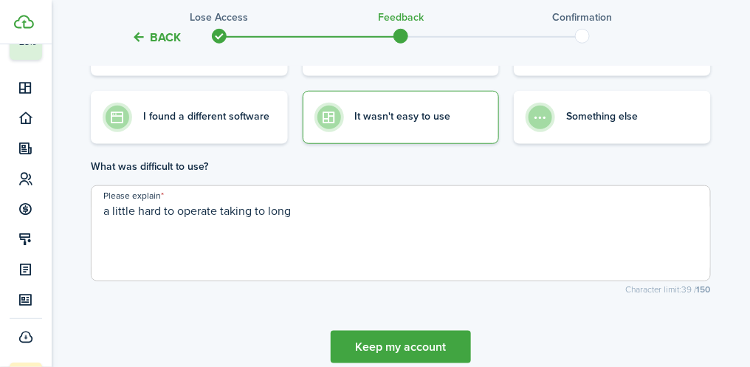
scroll to position [323, 0]
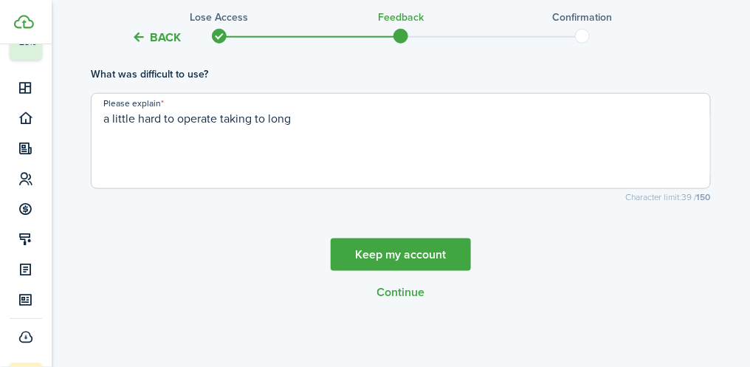
type textarea "a little hard to operate taking to long"
click at [421, 292] on button "Continue" at bounding box center [401, 292] width 48 height 13
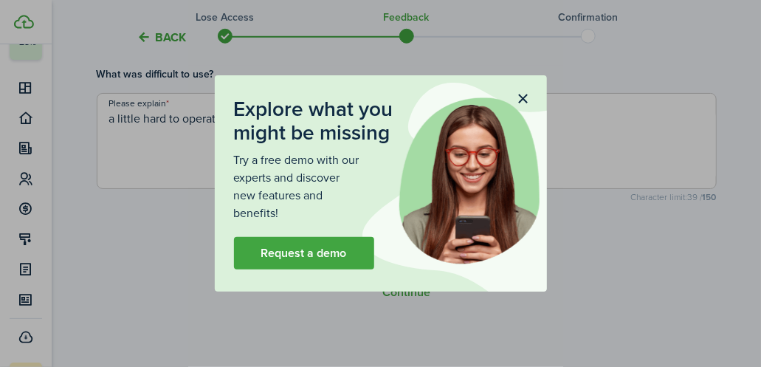
click at [526, 96] on button "button" at bounding box center [523, 98] width 25 height 25
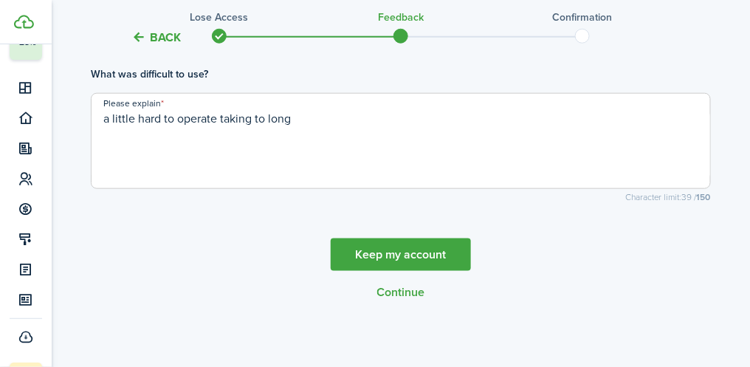
click at [413, 288] on button "Continue" at bounding box center [401, 292] width 48 height 13
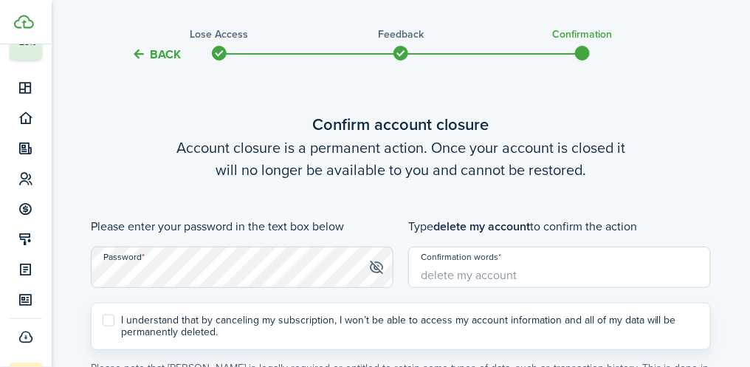
scroll to position [30, 0]
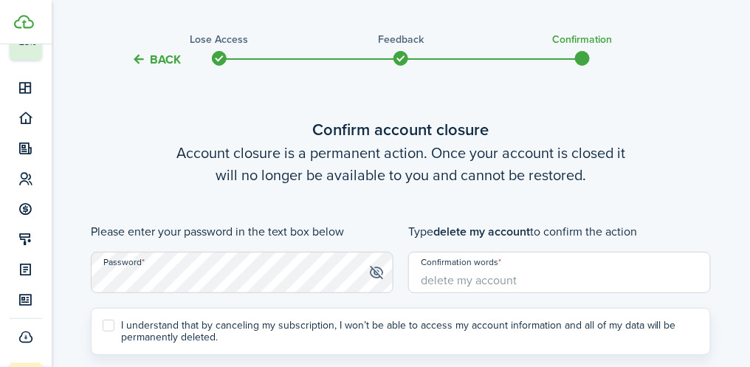
click at [459, 273] on input "Confirmation words" at bounding box center [559, 272] width 303 height 41
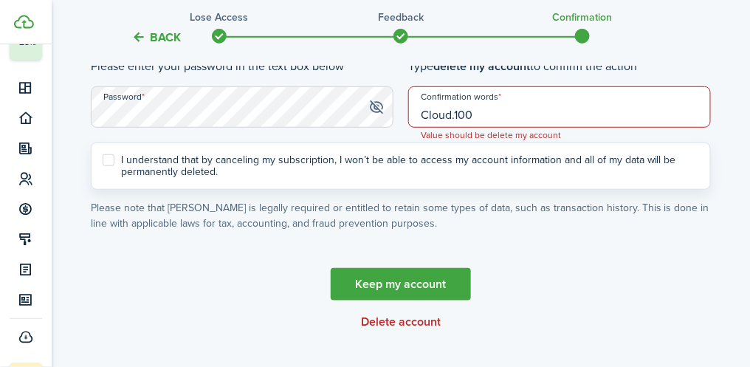
scroll to position [207, 0]
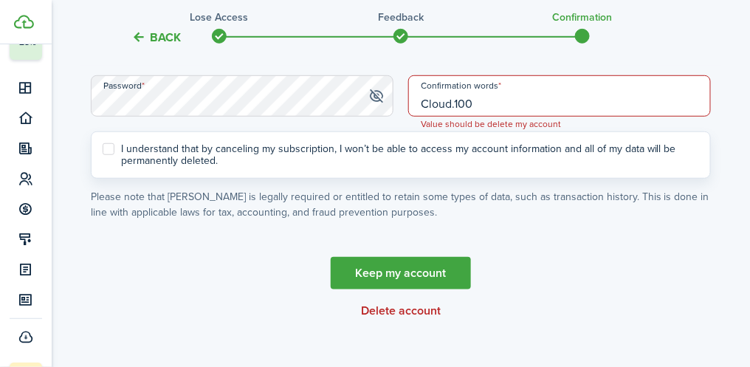
type input "Cloud.100"
click at [111, 148] on label "I understand that by canceling my subscription, I won’t be able to access my ac…" at bounding box center [401, 155] width 596 height 24
click at [103, 154] on input "I understand that by canceling my subscription, I won’t be able to access my ac…" at bounding box center [102, 154] width 1 height 1
checkbox input "true"
click at [424, 311] on button "Delete account" at bounding box center [401, 310] width 80 height 13
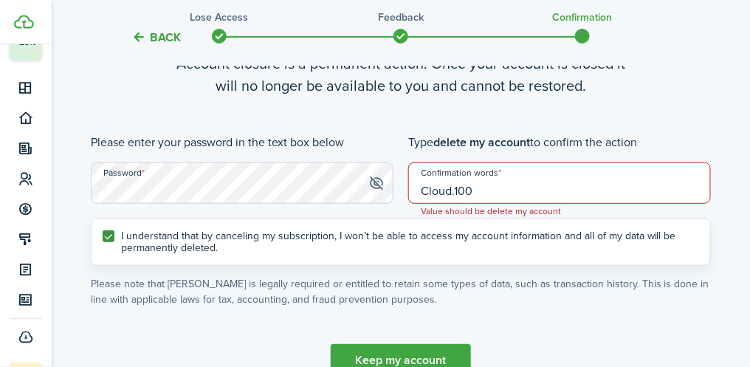
scroll to position [119, 0]
click at [379, 180] on span at bounding box center [376, 183] width 15 height 15
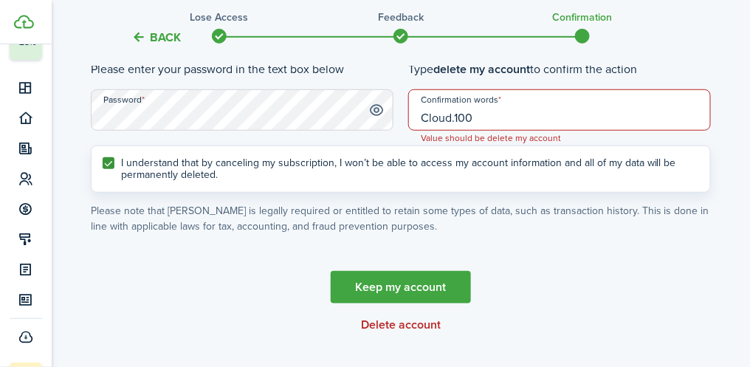
scroll to position [226, 0]
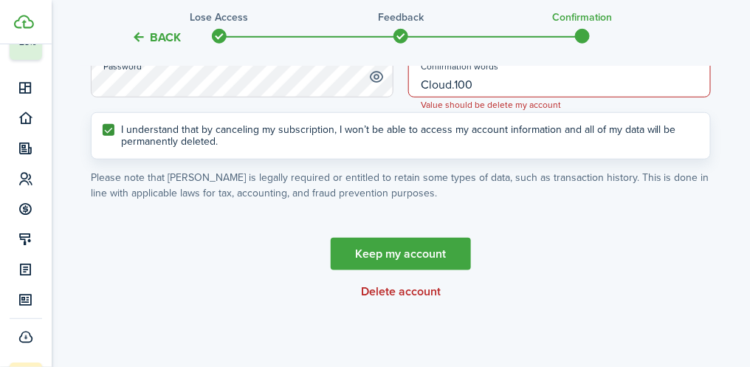
click at [419, 292] on button "Delete account" at bounding box center [401, 291] width 80 height 13
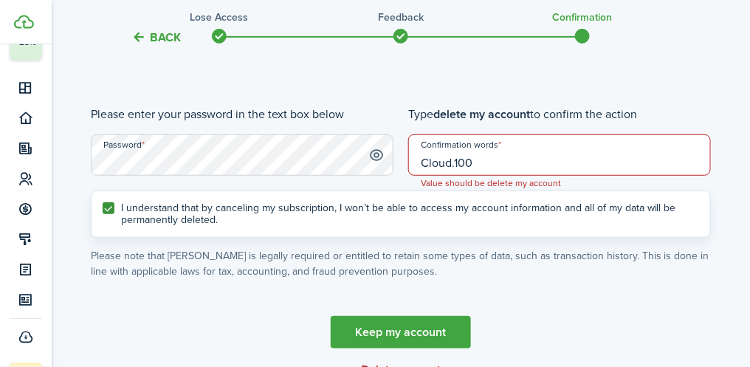
scroll to position [119, 0]
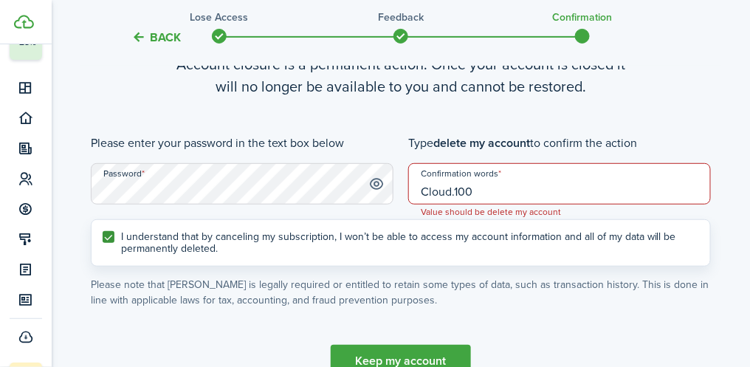
click at [476, 190] on input "Cloud.100" at bounding box center [559, 183] width 303 height 41
type input "C"
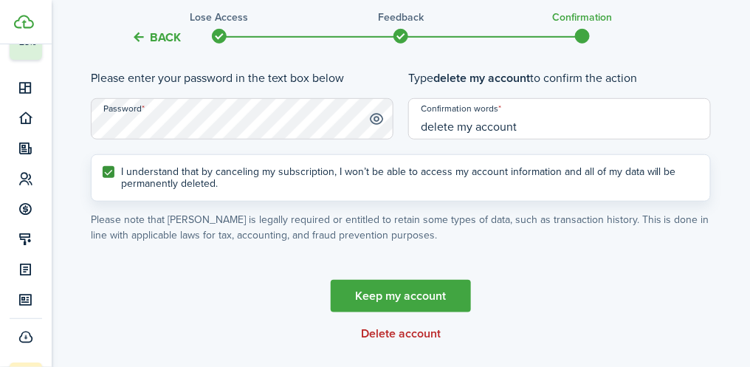
scroll to position [226, 0]
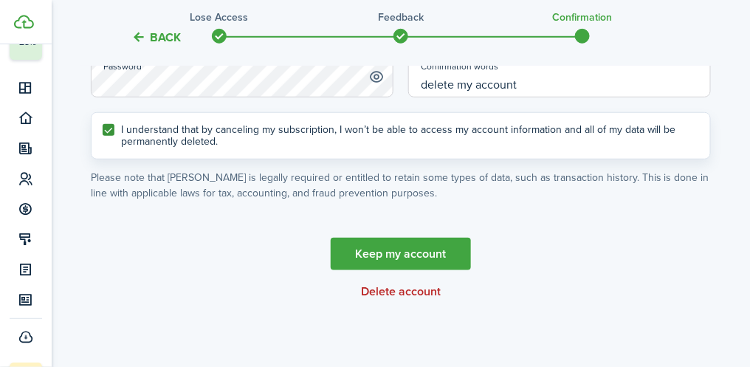
type input "delete my account"
click at [419, 295] on button "Delete account" at bounding box center [401, 291] width 80 height 13
